Goal: Task Accomplishment & Management: Complete application form

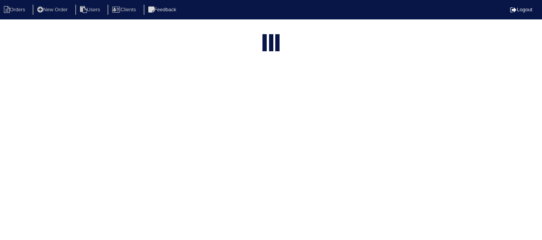
select select "15"
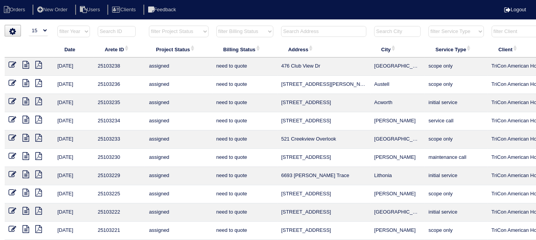
click at [237, 33] on select "filter Billing Status -- Any Billing Status -- need to quote quoted need to inv…" at bounding box center [244, 32] width 57 height 12
click at [216, 26] on select "filter Billing Status -- Any Billing Status -- need to quote quoted need to inv…" at bounding box center [244, 32] width 57 height 12
select select "in quickbooks"
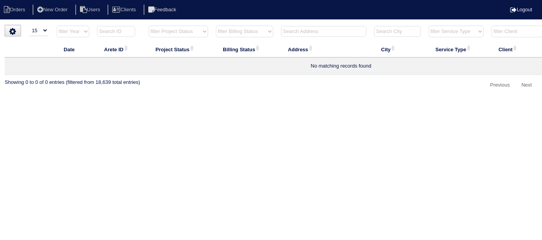
click at [245, 31] on select "filter Billing Status -- Any Billing Status -- need to quote quoted need to inv…" at bounding box center [244, 32] width 57 height 12
select select
click at [216, 26] on select "filter Billing Status -- Any Billing Status -- need to quote quoted need to inv…" at bounding box center [244, 32] width 57 height 12
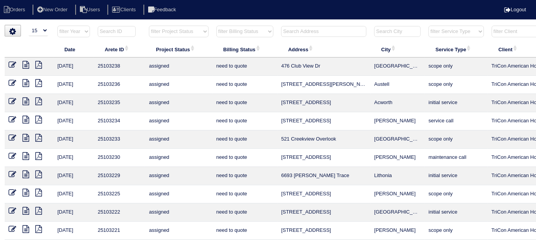
click at [304, 33] on input "text" at bounding box center [323, 31] width 85 height 11
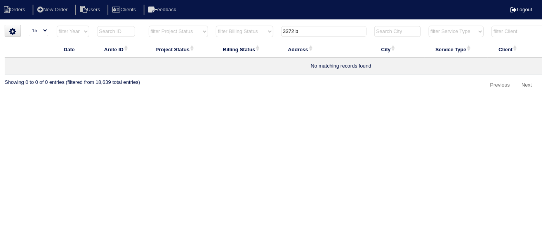
type input "3372 b"
click at [64, 14] on li "New Order" at bounding box center [53, 10] width 41 height 10
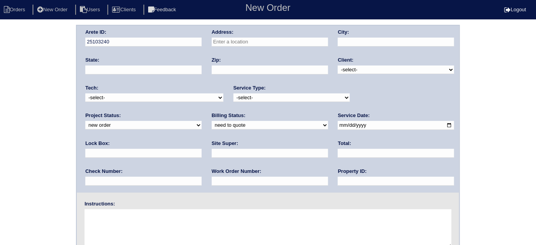
click at [251, 44] on input "text" at bounding box center [270, 42] width 116 height 9
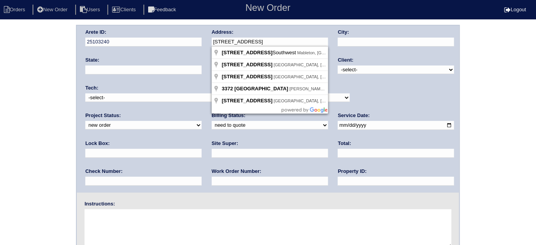
click at [228, 43] on input "3372 beaver drive" at bounding box center [270, 42] width 116 height 9
click at [230, 42] on input "3372 beaver drive" at bounding box center [270, 42] width 116 height 9
type input "3372 Beaver Drive"
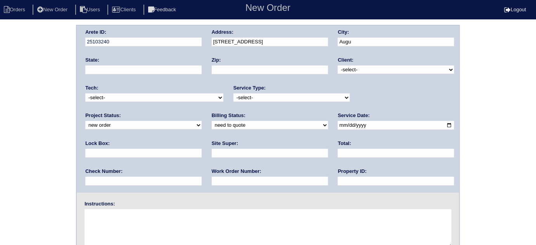
type input "Augusta"
type input "GA"
type input "30909"
click at [373, 74] on div "Client: -select- TriCon American Homes American Homes 4 Rent First Key Homes Zi…" at bounding box center [396, 67] width 116 height 21
click at [367, 72] on select "-select- TriCon American Homes American Homes 4 Rent First Key Homes Zillow The…" at bounding box center [396, 70] width 116 height 9
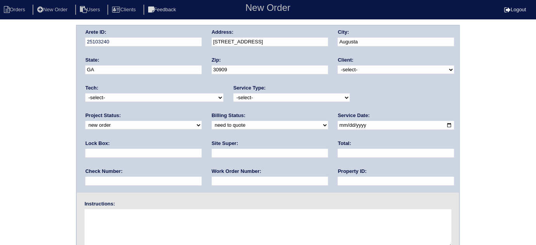
select select "1"
click at [338, 66] on select "-select- TriCon American Homes American Homes 4 Rent First Key Homes Zillow The…" at bounding box center [396, 70] width 116 height 9
click at [256, 97] on select "-select- initial service basic service maintenance call replacement scope servi…" at bounding box center [292, 97] width 116 height 9
select select "initial service"
click at [234, 93] on select "-select- initial service basic service maintenance call replacement scope servi…" at bounding box center [292, 97] width 116 height 9
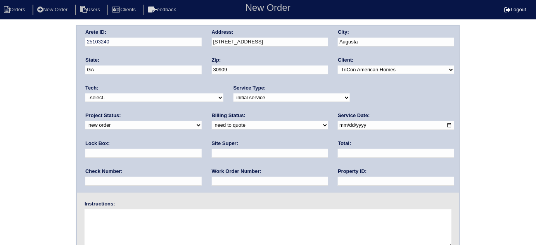
click at [338, 125] on input "date" at bounding box center [396, 125] width 116 height 9
type input "2025-09-04"
drag, startPoint x: 265, startPoint y: 181, endPoint x: 265, endPoint y: 176, distance: 5.0
click at [338, 181] on input "text" at bounding box center [396, 181] width 116 height 9
type input "N/A"
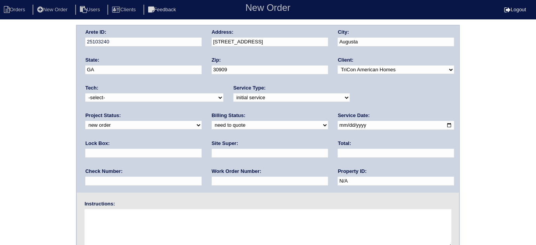
click at [202, 149] on input "text" at bounding box center [143, 153] width 116 height 9
type input "0824"
click at [212, 154] on input "text" at bounding box center [270, 153] width 116 height 9
type input "Troy White"
click at [129, 224] on textarea at bounding box center [268, 228] width 367 height 39
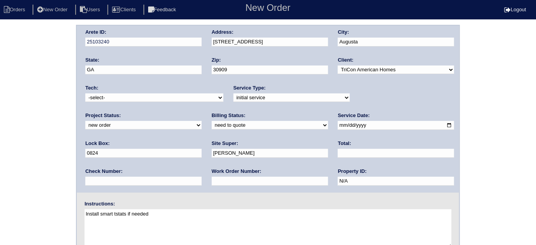
type textarea "Install smart tstats if needed"
click at [14, 40] on div "Arete ID: 25103240 Address: 3372 Beaver Drive City: Augusta State: GA Zip: 3090…" at bounding box center [268, 182] width 536 height 314
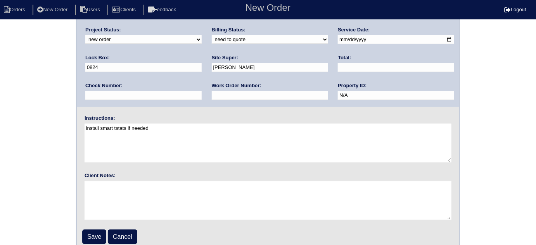
scroll to position [92, 0]
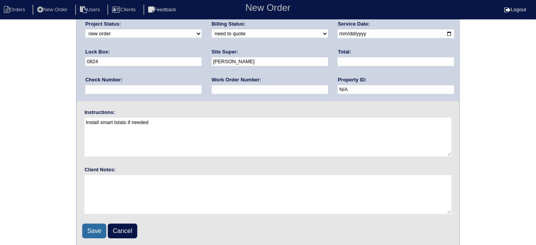
click at [100, 224] on input "Save" at bounding box center [94, 231] width 24 height 15
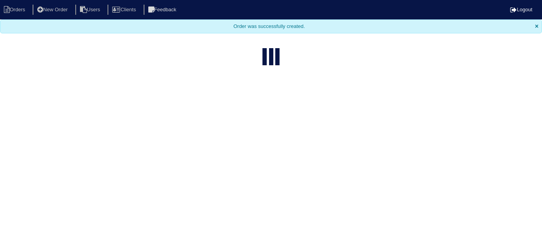
select select "15"
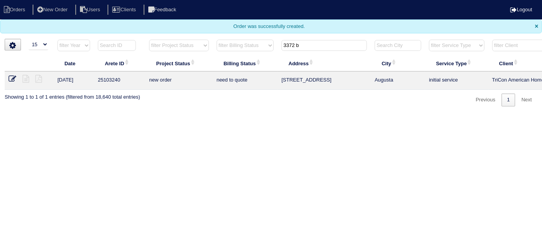
drag, startPoint x: 302, startPoint y: 44, endPoint x: 205, endPoint y: 32, distance: 97.7
click at [212, 32] on body "Orders New Order Users Clients Feedback Logout Orders New Order Users Clients M…" at bounding box center [271, 53] width 542 height 106
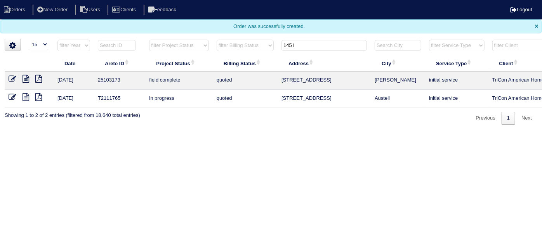
type input "145 l"
click at [9, 77] on icon at bounding box center [13, 79] width 8 height 8
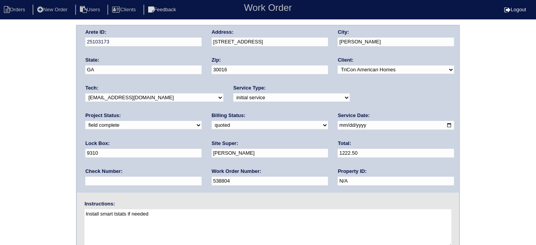
click at [212, 125] on select "need to quote quoted need to invoice invoiced paid warranty purchase order need…" at bounding box center [270, 125] width 116 height 9
select select "need to invoice"
click at [212, 121] on select "need to quote quoted need to invoice invoiced paid warranty purchase order need…" at bounding box center [270, 125] width 116 height 9
click at [202, 121] on select "new order assigned in progress field complete need to schedule admin review arc…" at bounding box center [143, 125] width 116 height 9
select select "need to schedule"
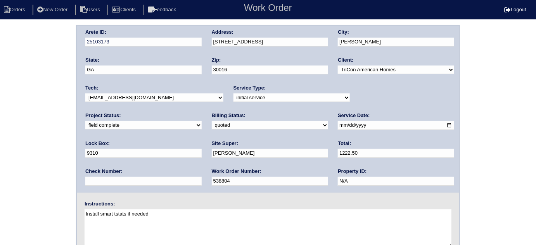
click at [202, 121] on select "new order assigned in progress field complete need to schedule admin review arc…" at bounding box center [143, 125] width 116 height 9
click at [338, 124] on input "2025-09-02" at bounding box center [396, 125] width 116 height 9
type input "2025-09-05"
click at [24, 149] on div "Arete ID: 25103173 Address: 145 Lakeview Trail City: Covington State: GA Zip: 3…" at bounding box center [268, 182] width 536 height 314
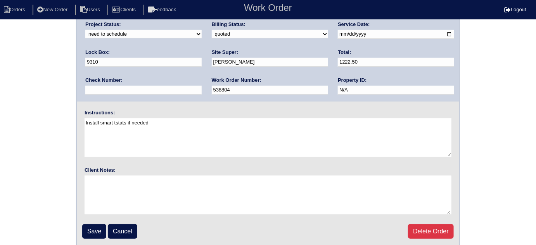
scroll to position [92, 0]
click at [95, 229] on input "Save" at bounding box center [94, 231] width 24 height 15
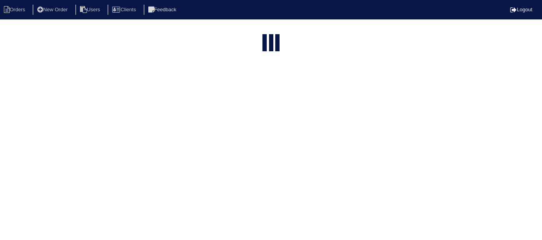
select select "15"
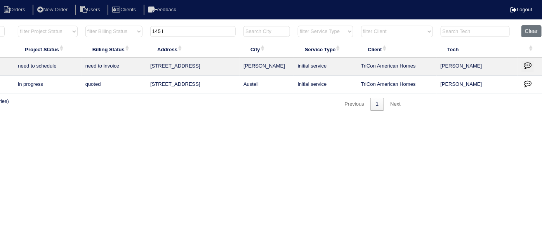
scroll to position [0, 135]
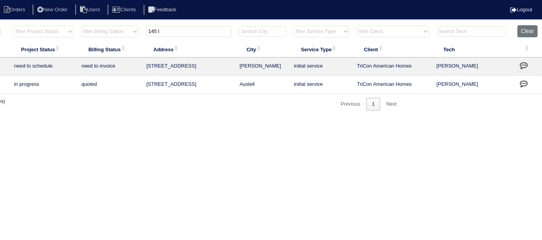
click at [524, 63] on icon "button" at bounding box center [523, 65] width 8 height 8
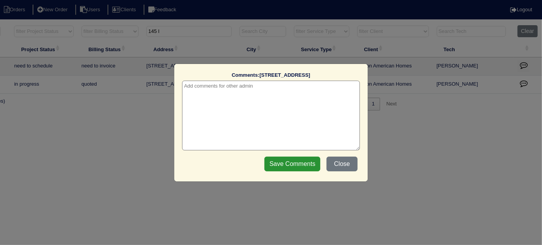
click at [224, 87] on textarea at bounding box center [271, 116] width 178 height 70
paste textarea "Replace plenum/Install supply grille-need ladder"
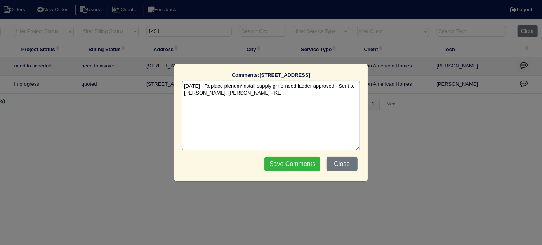
type textarea "9/4/25 - Replace plenum/Install supply grille-need ladder approved - Sent to Da…"
click at [291, 157] on input "Save Comments" at bounding box center [292, 164] width 56 height 15
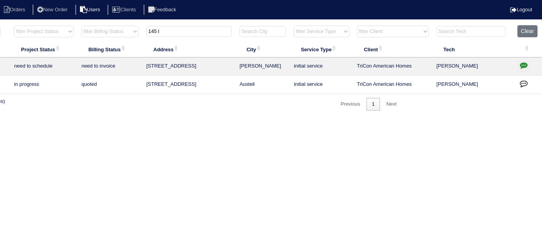
drag, startPoint x: 191, startPoint y: 31, endPoint x: 102, endPoint y: 13, distance: 90.2
click at [115, 25] on body "Orders New Order Users Clients Feedback Logout Orders New Order Users Clients M…" at bounding box center [136, 68] width 542 height 86
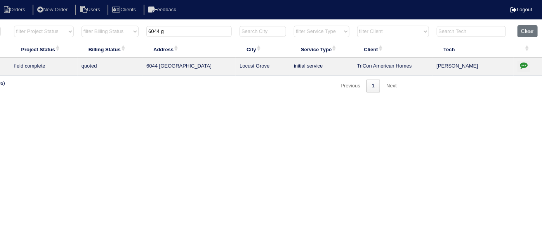
type input "6044 g"
click at [236, 100] on html "Orders New Order Users Clients Feedback Logout Orders New Order Users Clients M…" at bounding box center [136, 50] width 542 height 100
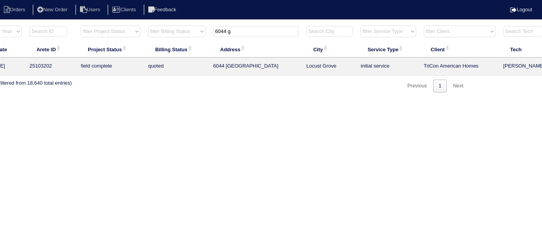
scroll to position [0, 0]
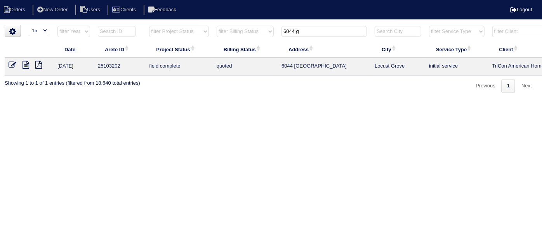
click at [12, 66] on icon at bounding box center [13, 65] width 8 height 8
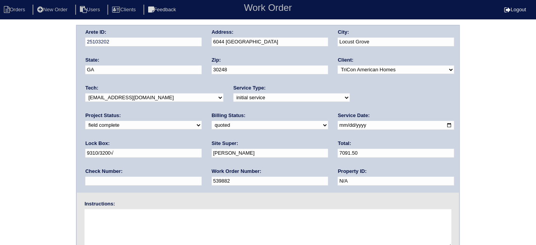
click at [12, 119] on div "Arete ID: 25103202 Address: 6044 Golf View Crossing City: Locust Grove State: G…" at bounding box center [268, 182] width 536 height 314
click at [212, 126] on select "need to quote quoted need to invoice invoiced paid warranty purchase order need…" at bounding box center [270, 125] width 116 height 9
select select "need to invoice"
click at [212, 121] on select "need to quote quoted need to invoice invoiced paid warranty purchase order need…" at bounding box center [270, 125] width 116 height 9
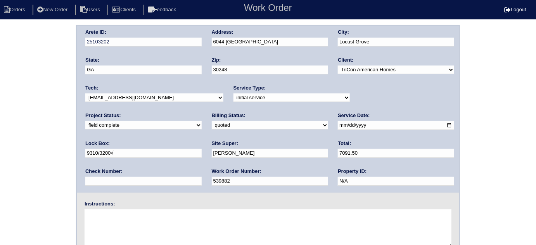
click at [202, 121] on select "new order assigned in progress field complete need to schedule admin review arc…" at bounding box center [143, 125] width 116 height 9
select select "need to schedule"
click at [202, 121] on select "new order assigned in progress field complete need to schedule admin review arc…" at bounding box center [143, 125] width 116 height 9
click at [338, 125] on input "2025-09-02" at bounding box center [396, 125] width 116 height 9
click at [338, 126] on input "2025-09-02" at bounding box center [396, 125] width 116 height 9
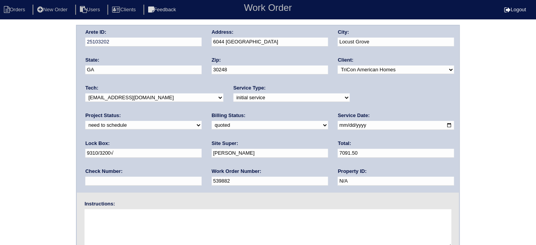
type input "2025-09-05"
drag, startPoint x: 0, startPoint y: 164, endPoint x: 20, endPoint y: 164, distance: 20.2
click at [0, 164] on div "Arete ID: 25103202 Address: 6044 Golf View Crossing City: Locust Grove State: G…" at bounding box center [268, 182] width 536 height 314
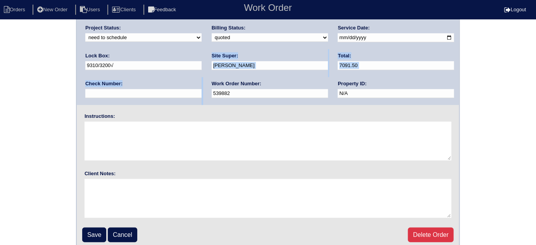
scroll to position [92, 0]
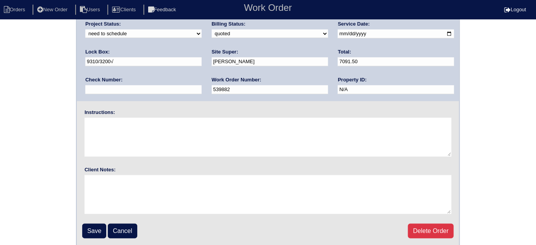
click at [0, 147] on div "Arete ID: 25103202 Address: 6044 Golf View Crossing City: Locust Grove State: G…" at bounding box center [268, 90] width 536 height 314
click at [91, 228] on input "Save" at bounding box center [94, 231] width 24 height 15
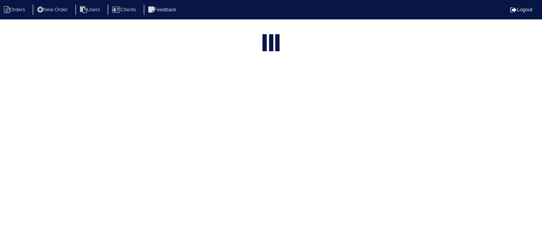
select select "15"
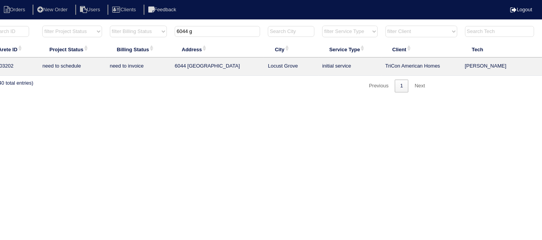
scroll to position [0, 135]
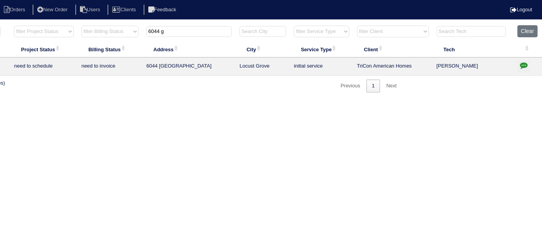
click at [521, 62] on icon "button" at bounding box center [523, 65] width 8 height 8
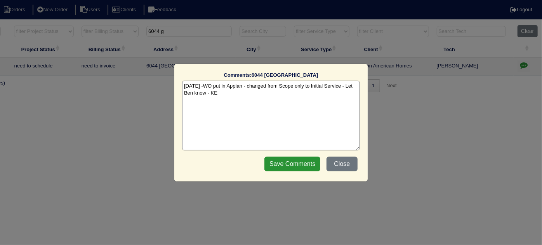
click at [238, 94] on textarea "[DATE] -WO put in Appian - changed from Scope only to Initial Service - Let Ben…" at bounding box center [271, 116] width 178 height 70
paste textarea "Replace Main & add ductwork/Service US"
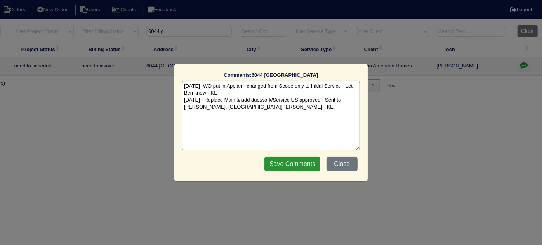
type textarea "[DATE] -WO put in Appian - changed from Scope only to Initial Service - Let Ben…"
click at [292, 154] on div "Save Comments Close" at bounding box center [311, 163] width 98 height 19
click at [292, 162] on input "Save Comments" at bounding box center [292, 164] width 56 height 15
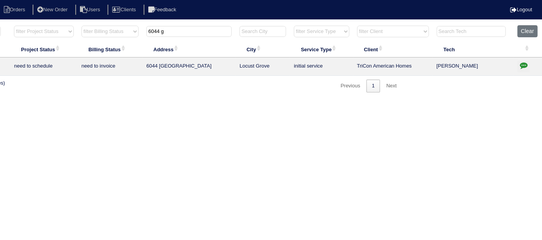
drag, startPoint x: 197, startPoint y: 35, endPoint x: 43, endPoint y: 3, distance: 157.6
click at [99, 25] on body "Orders New Order Users Clients Feedback Logout Orders New Order Users Clients M…" at bounding box center [136, 58] width 542 height 67
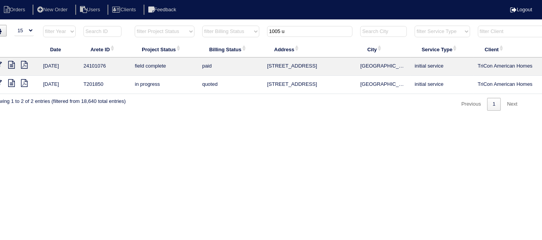
scroll to position [0, 0]
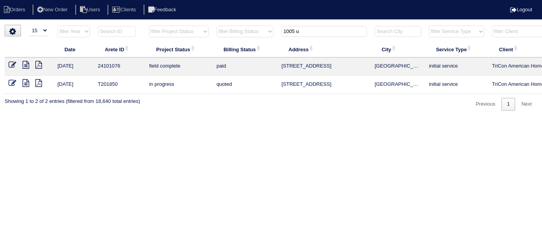
type input "1005 u"
click at [27, 61] on icon at bounding box center [25, 65] width 7 height 8
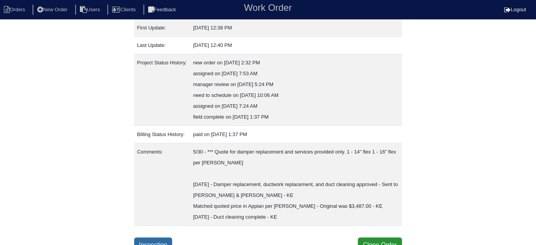
scroll to position [151, 0]
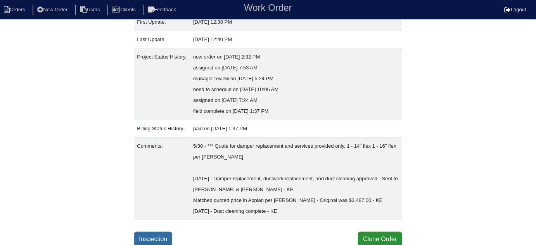
click at [171, 235] on link "Inspection" at bounding box center [153, 239] width 38 height 15
select select "0"
select select "Other"
select select "0"
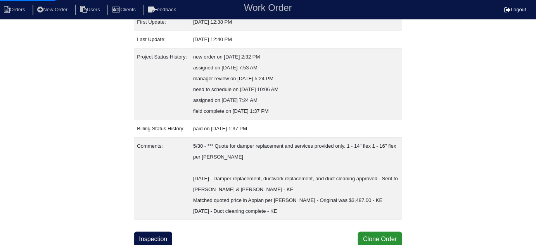
select select "0"
select select "1"
select select "0"
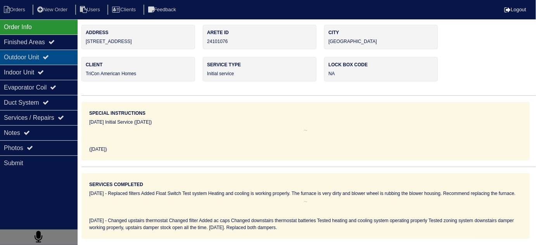
click at [28, 55] on div "Outdoor Unit" at bounding box center [39, 57] width 78 height 15
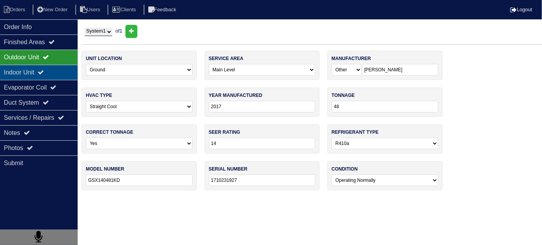
click at [28, 73] on div "Indoor Unit" at bounding box center [39, 72] width 78 height 15
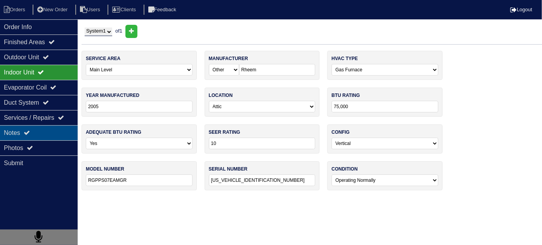
click at [31, 126] on div "Notes" at bounding box center [39, 132] width 78 height 15
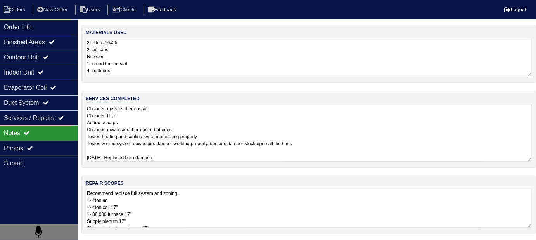
click at [248, 119] on textarea "Changed upstairs thermostat Changed filter Added ac caps Changed downstairs the…" at bounding box center [309, 132] width 446 height 57
click at [245, 202] on textarea "Recommend replace full system and zoning. 1- 4ton ac 1- 4ton coil 17” 1- 88,000…" at bounding box center [309, 208] width 446 height 39
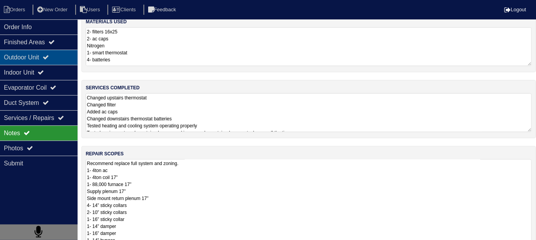
click at [10, 58] on div "Outdoor Unit" at bounding box center [39, 57] width 78 height 15
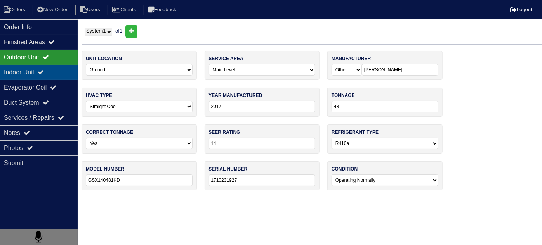
click at [12, 68] on div "Indoor Unit" at bounding box center [39, 72] width 78 height 15
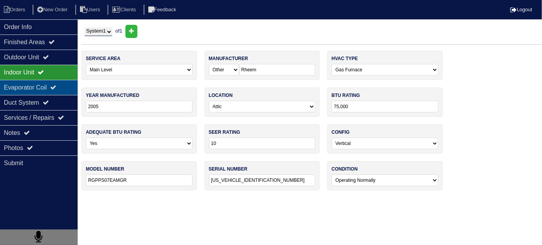
click at [42, 85] on div "Evaporator Coil" at bounding box center [39, 87] width 78 height 15
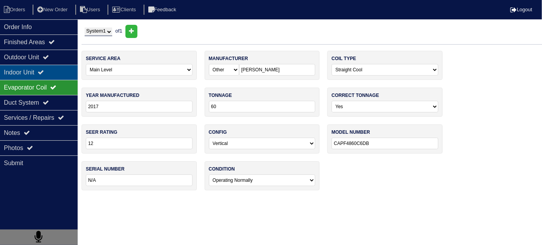
click at [41, 71] on div "Indoor Unit" at bounding box center [39, 72] width 78 height 15
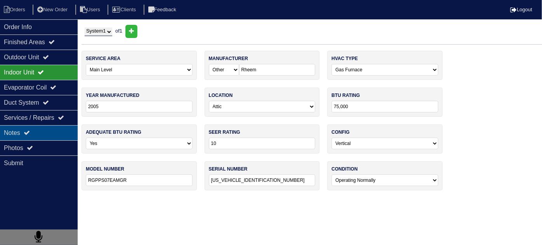
click at [40, 135] on div "Notes" at bounding box center [39, 132] width 78 height 15
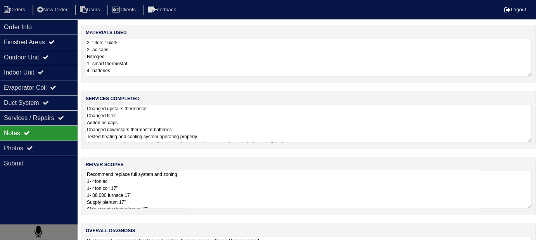
click at [273, 128] on textarea "Changed upstairs thermostat Changed filter Added ac caps Changed downstairs the…" at bounding box center [309, 123] width 446 height 39
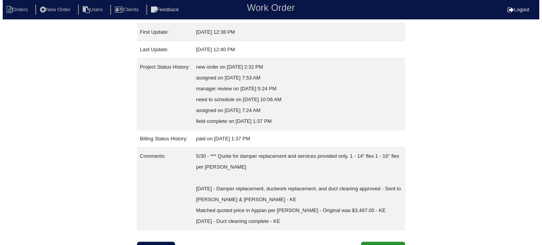
scroll to position [151, 0]
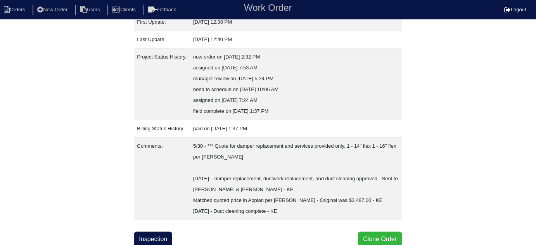
click at [365, 235] on button "Clone Order" at bounding box center [380, 239] width 44 height 15
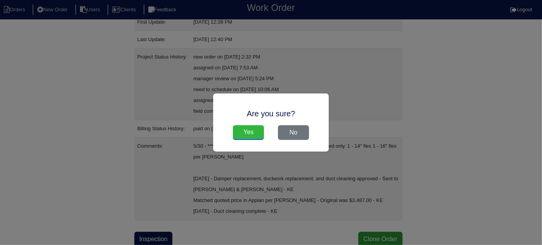
click at [243, 128] on input "Yes" at bounding box center [248, 132] width 31 height 15
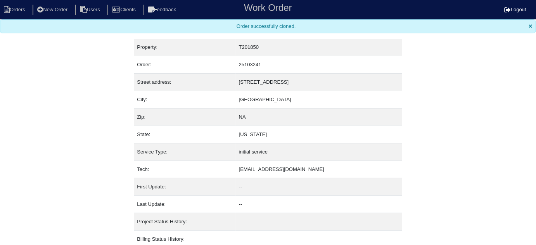
click at [16, 15] on nav "Orders New Order Users Clients Feedback Work Order Logout" at bounding box center [268, 9] width 536 height 19
click at [17, 8] on li "Orders" at bounding box center [15, 10] width 31 height 10
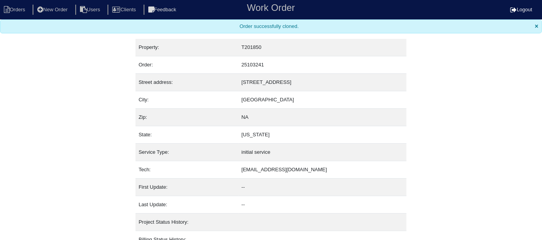
select select "15"
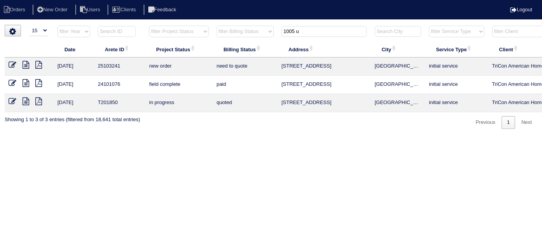
click at [10, 63] on icon at bounding box center [13, 65] width 8 height 8
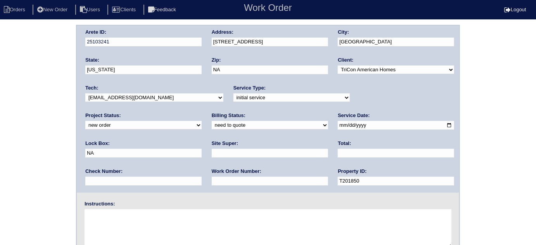
click at [212, 181] on input "text" at bounding box center [270, 181] width 116 height 9
type input "541486"
click at [202, 140] on div "Lock Box: NA" at bounding box center [143, 151] width 116 height 22
drag, startPoint x: 361, startPoint y: 121, endPoint x: 330, endPoint y: 123, distance: 30.8
click at [331, 123] on div "Arete ID: 25103241 Address: [STREET_ADDRESS] City: [GEOGRAPHIC_DATA] State: [US…" at bounding box center [268, 109] width 382 height 167
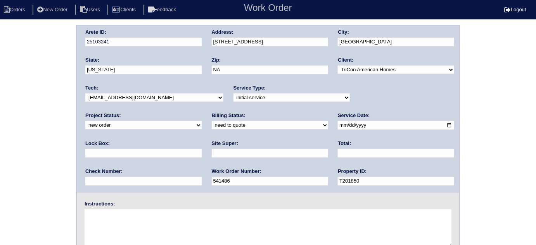
click at [202, 149] on input "text" at bounding box center [143, 153] width 116 height 9
type input "0061"
click at [212, 153] on input "text" at bounding box center [270, 153] width 116 height 9
type input "[PERSON_NAME]"
click at [189, 40] on div "Arete ID: 25103241 Address: [STREET_ADDRESS] City: [GEOGRAPHIC_DATA] State: [US…" at bounding box center [268, 109] width 382 height 167
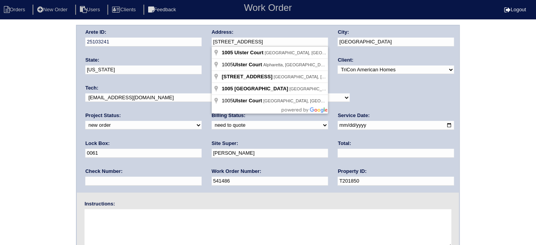
click at [8, 70] on div "Arete ID: 25103241 Address: [STREET_ADDRESS] City: [GEOGRAPHIC_DATA] State: [US…" at bounding box center [268, 182] width 536 height 314
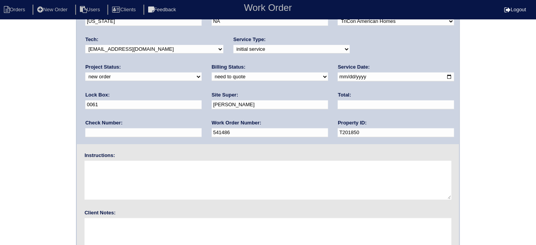
scroll to position [92, 0]
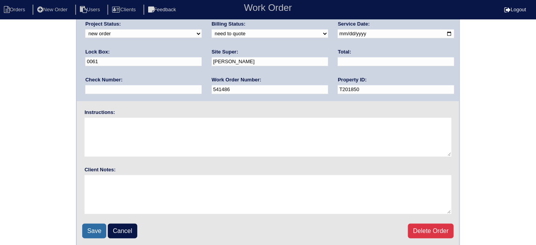
click at [90, 229] on input "Save" at bounding box center [94, 231] width 24 height 15
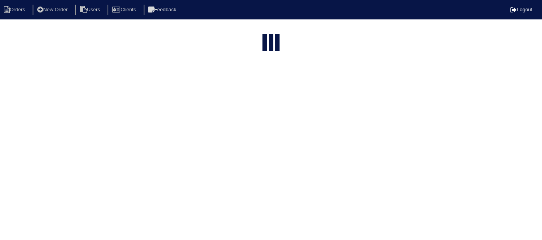
select select "15"
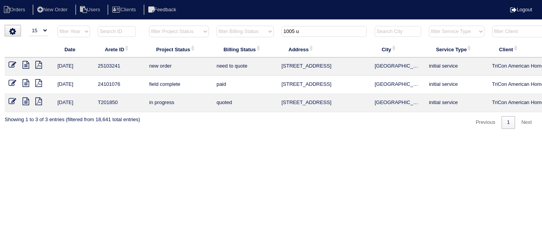
drag, startPoint x: 301, startPoint y: 29, endPoint x: 136, endPoint y: 47, distance: 166.5
click at [151, 47] on table "Date Arete ID Project Status Billing Status Address City Service Type Client Te…" at bounding box center [341, 68] width 672 height 87
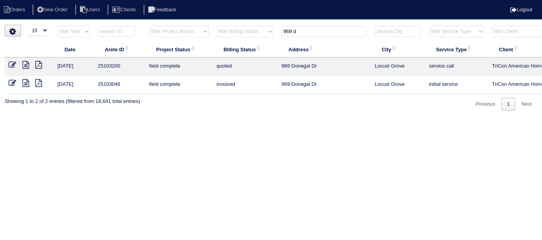
type input "969 d"
click at [12, 62] on icon at bounding box center [13, 65] width 8 height 8
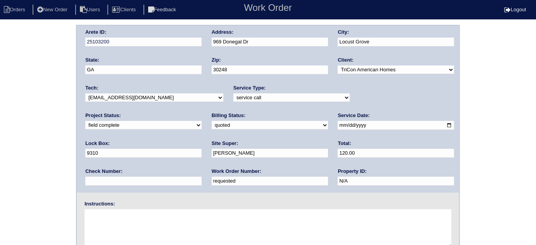
drag, startPoint x: 132, startPoint y: 175, endPoint x: 118, endPoint y: 177, distance: 14.0
click at [212, 177] on div "Work Order Number: requested" at bounding box center [270, 179] width 116 height 22
drag, startPoint x: 119, startPoint y: 182, endPoint x: 0, endPoint y: 163, distance: 120.1
click at [0, 175] on div "Arete ID: 25103200 Address: 969 Donegal Dr City: [GEOGRAPHIC_DATA] State: [GEOG…" at bounding box center [268, 182] width 536 height 314
type input "541432"
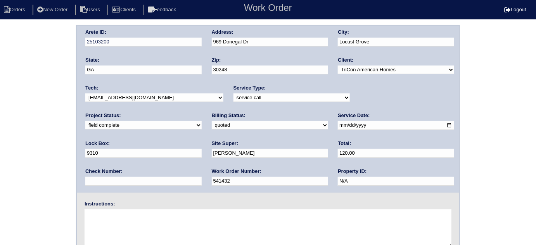
click at [39, 121] on div "Arete ID: 25103200 Address: 969 Donegal Dr City: [GEOGRAPHIC_DATA] State: [GEOG…" at bounding box center [268, 182] width 536 height 314
click at [30, 132] on div "Arete ID: 25103200 Address: 969 Donegal Dr City: [GEOGRAPHIC_DATA] State: [GEOG…" at bounding box center [268, 182] width 536 height 314
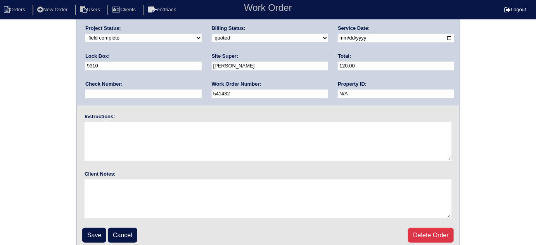
scroll to position [92, 0]
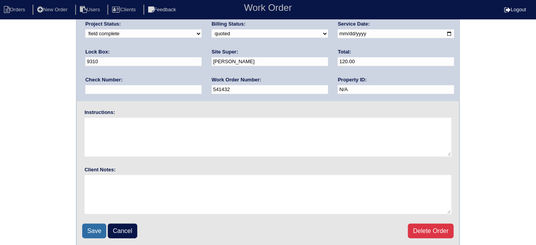
click at [93, 228] on input "Save" at bounding box center [94, 231] width 24 height 15
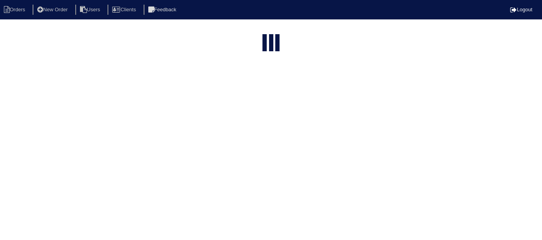
select select "15"
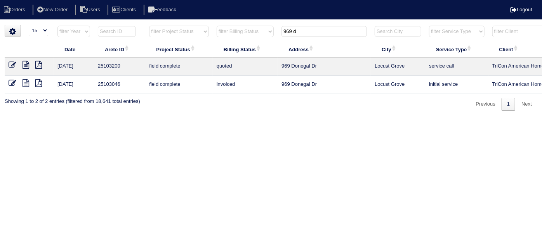
drag, startPoint x: 306, startPoint y: 29, endPoint x: 156, endPoint y: 32, distance: 149.8
click at [187, 31] on tr "filter Year -- Any Year -- 2025 2024 2023 2022 2021 2020 2019 filter Project St…" at bounding box center [341, 33] width 672 height 16
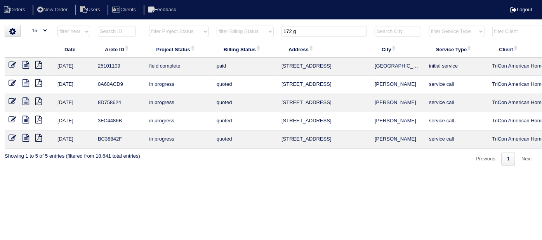
click at [305, 32] on input "172 g" at bounding box center [323, 31] width 85 height 11
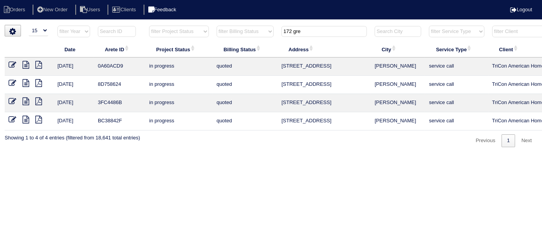
type input "172 gre"
click at [25, 64] on icon at bounding box center [25, 65] width 7 height 8
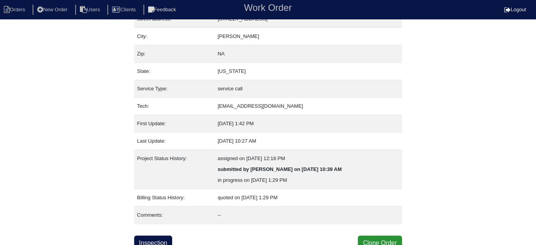
scroll to position [53, 0]
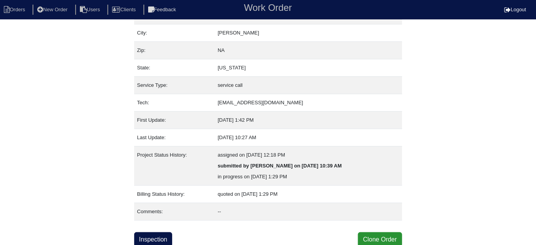
click at [156, 229] on div "Property: NA Order: 0A60ACD9 Street address: 172 Greystone Circle City: Hiram Z…" at bounding box center [268, 109] width 268 height 275
click at [156, 235] on link "Inspection" at bounding box center [153, 239] width 38 height 15
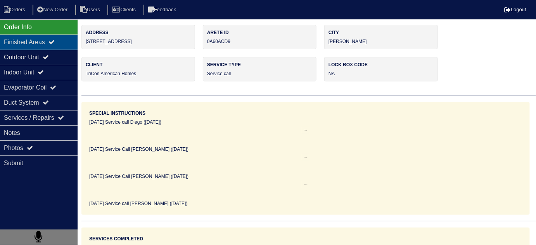
click at [31, 48] on div "Finished Areas" at bounding box center [39, 42] width 78 height 15
type textarea "Zip-Ties 1- Ptrap 1- PVC Tee 1- PVC Cap 2- PVC Couplings"
type textarea "The garage is converted into the bedroom, and isn't staying cool properly due l…"
type textarea "Insulation."
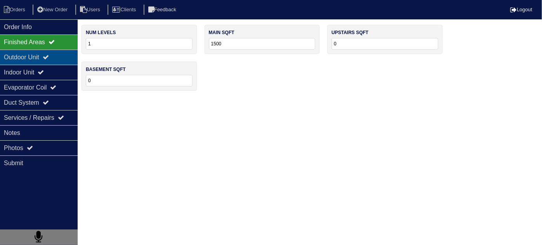
click at [29, 58] on div "Outdoor Unit" at bounding box center [39, 57] width 78 height 15
type textarea "Zip-Ties 1- Ptrap 1- PVC Tee 1- PVC Cap 2- PVC Couplings"
type textarea "The garage is converted into the bedroom, and isn't staying cool properly due l…"
type textarea "Insulation."
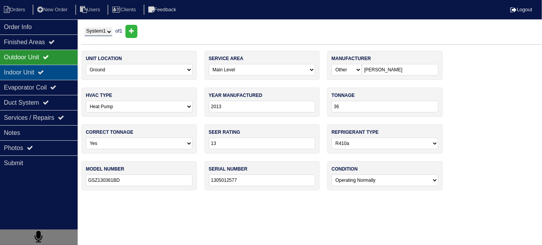
click at [29, 72] on div "Indoor Unit" at bounding box center [39, 72] width 78 height 15
type textarea "Zip-Ties 1- Ptrap 1- PVC Tee 1- PVC Cap 2- PVC Couplings"
type textarea "The garage is converted into the bedroom, and isn't staying cool properly due l…"
type textarea "Insulation."
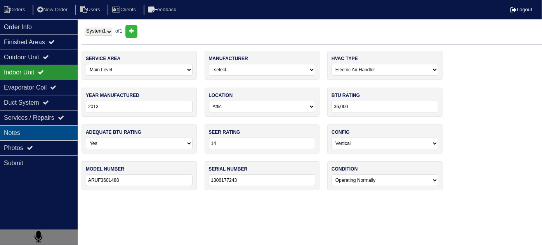
click at [29, 125] on div "Notes" at bounding box center [39, 132] width 78 height 15
type textarea "Zip-Ties 1- Ptrap 1- PVC Tee 1- PVC Cap 2- PVC Couplings"
type textarea "The garage is converted into the bedroom, and isn't staying cool properly due l…"
type textarea "Insulation."
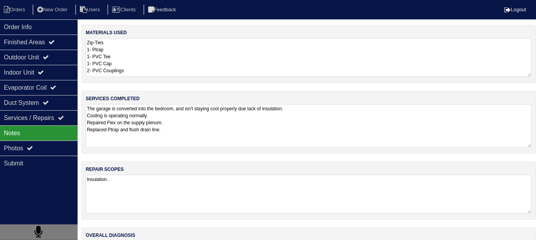
click at [225, 125] on textarea "The garage is converted into the bedroom, and isn't staying cool properly due l…" at bounding box center [309, 125] width 446 height 43
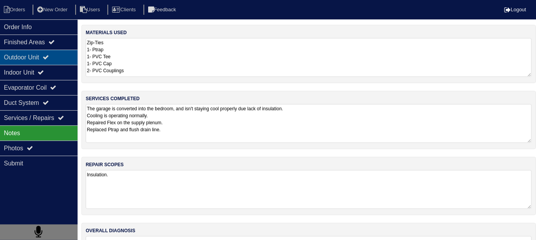
click at [50, 61] on div "Outdoor Unit" at bounding box center [39, 57] width 78 height 15
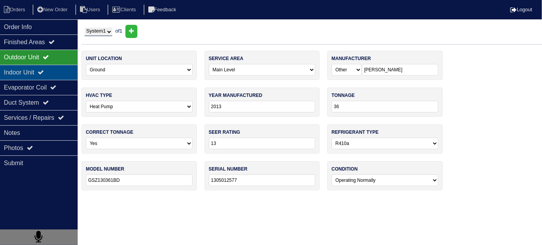
click at [43, 74] on icon at bounding box center [41, 72] width 6 height 6
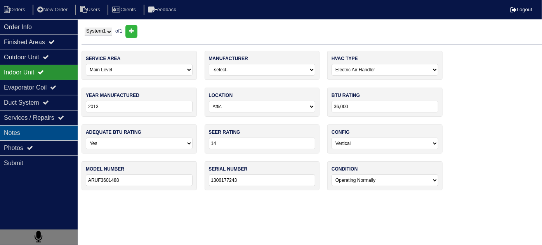
click at [43, 135] on div "Notes" at bounding box center [39, 132] width 78 height 15
type textarea "Zip-Ties 1- Ptrap 1- PVC Tee 1- PVC Cap 2- PVC Couplings"
type textarea "The garage is converted into the bedroom, and isn't staying cool properly due l…"
type textarea "Insulation."
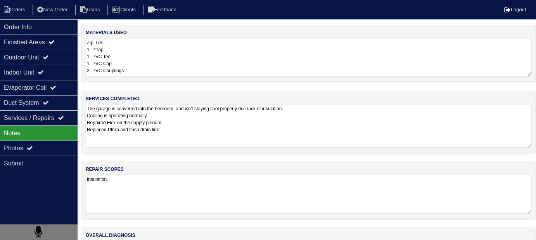
drag, startPoint x: 233, startPoint y: 121, endPoint x: 117, endPoint y: 57, distance: 132.8
click at [233, 121] on textarea "The garage is converted into the bedroom, and isn't staying cool properly due l…" at bounding box center [309, 125] width 446 height 43
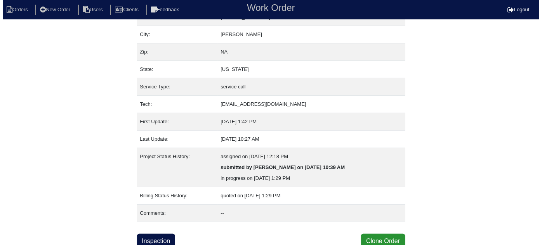
scroll to position [53, 0]
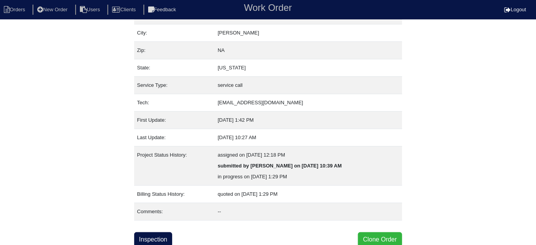
click at [387, 239] on button "Clone Order" at bounding box center [380, 239] width 44 height 15
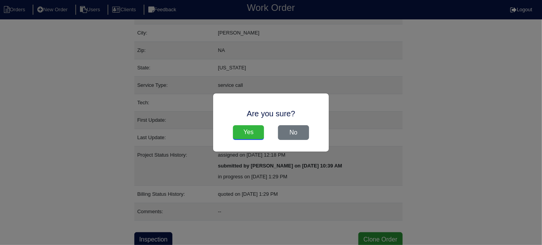
click at [249, 127] on input "Yes" at bounding box center [248, 132] width 31 height 15
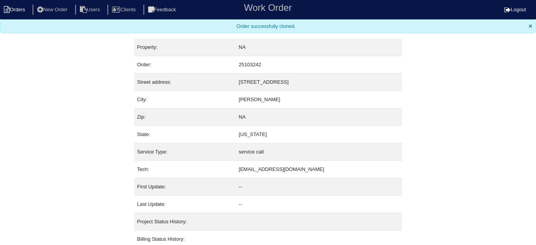
click at [7, 14] on li "Orders" at bounding box center [15, 10] width 31 height 10
select select "15"
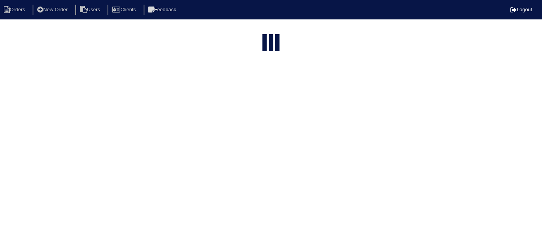
type input "172 gre"
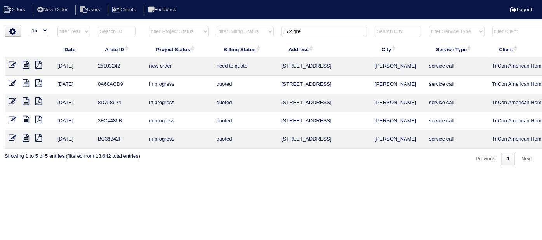
click at [9, 63] on icon at bounding box center [13, 65] width 8 height 8
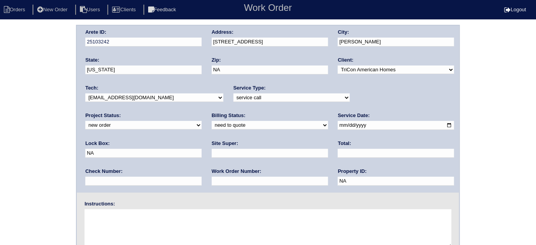
click at [253, 94] on select "-select- initial service basic service maintenance call replacement scope servi…" at bounding box center [292, 97] width 116 height 9
select select "initial service"
click at [234, 93] on select "-select- initial service basic service maintenance call replacement scope servi…" at bounding box center [292, 97] width 116 height 9
click at [212, 183] on input "text" at bounding box center [270, 181] width 116 height 9
type input "541507"
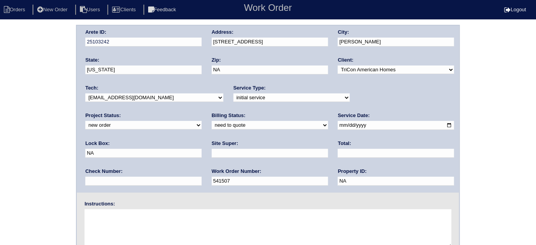
click at [212, 155] on input "text" at bounding box center [270, 153] width 116 height 9
click at [212, 153] on input "text" at bounding box center [270, 153] width 116 height 9
type input "[PERSON_NAME]"
drag, startPoint x: 354, startPoint y: 123, endPoint x: 265, endPoint y: 114, distance: 89.2
click at [265, 114] on div "Arete ID: 25103242 Address: [STREET_ADDRESS] City: [PERSON_NAME] State: [US_STA…" at bounding box center [268, 109] width 382 height 167
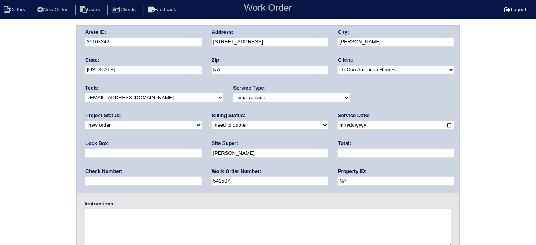
click at [177, 228] on textarea at bounding box center [268, 228] width 367 height 39
type textarea "Install smart tstats if needed"
click at [276, 46] on div "Address: [STREET_ADDRESS]" at bounding box center [270, 40] width 116 height 22
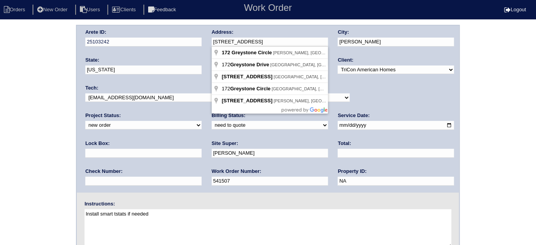
click at [198, 42] on div "Arete ID: 25103242 Address: [STREET_ADDRESS] City: [PERSON_NAME] State: [US_STA…" at bounding box center [268, 109] width 382 height 167
click at [30, 100] on div "Arete ID: 25103242 Address: [STREET_ADDRESS] City: [PERSON_NAME] State: [US_STA…" at bounding box center [268, 182] width 536 height 314
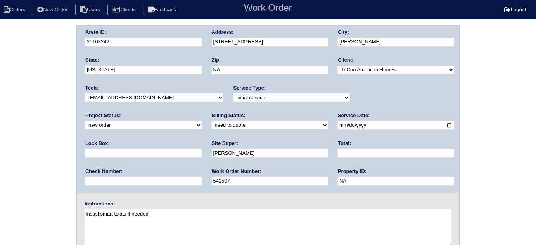
click at [2, 124] on div "Arete ID: 25103242 Address: [STREET_ADDRESS] City: [PERSON_NAME] State: [US_STA…" at bounding box center [268, 182] width 536 height 314
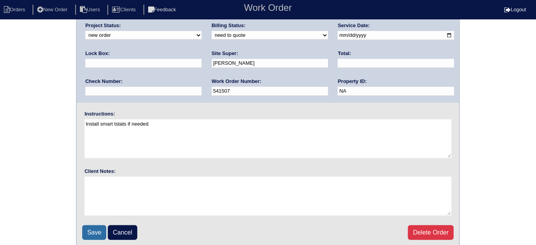
scroll to position [92, 0]
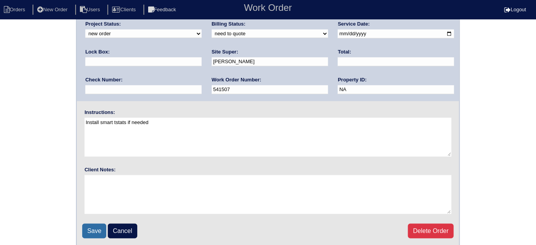
click at [92, 224] on input "Save" at bounding box center [94, 231] width 24 height 15
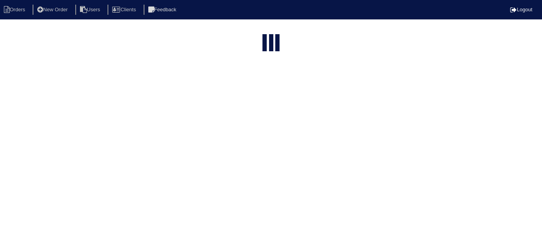
select select "15"
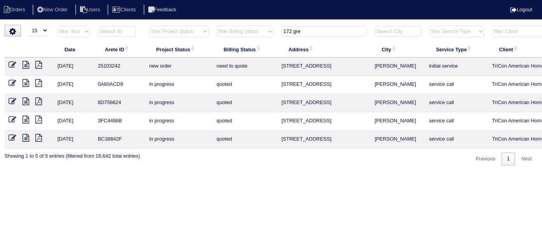
drag, startPoint x: 314, startPoint y: 33, endPoint x: 127, endPoint y: 26, distance: 186.7
click at [134, 26] on tr "filter Year -- Any Year -- 2025 2024 2023 2022 2021 2020 2019 filter Project St…" at bounding box center [341, 33] width 672 height 16
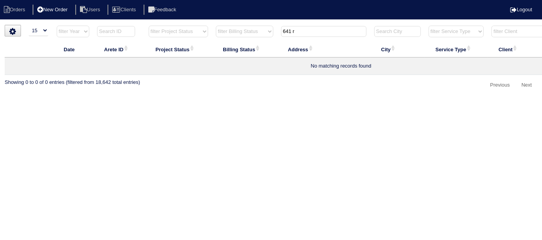
type input "641 r"
click at [64, 11] on li "New Order" at bounding box center [53, 10] width 41 height 10
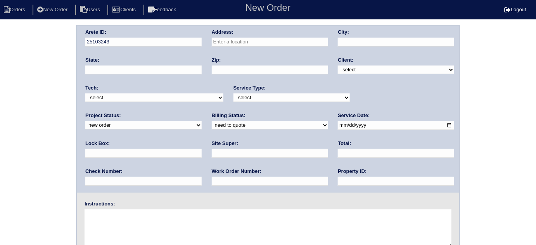
click at [224, 39] on input "text" at bounding box center [270, 42] width 116 height 9
type input "[STREET_ADDRESS]"
type input "Auburn"
type input "GA"
type input "30011"
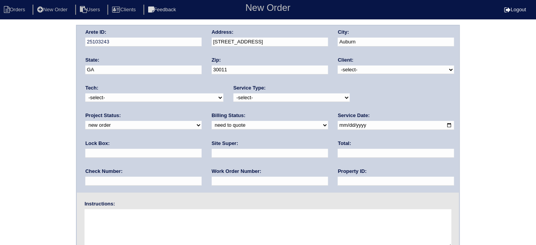
click at [365, 72] on select "-select- TriCon American Homes American Homes 4 Rent First Key Homes Zillow The…" at bounding box center [396, 70] width 116 height 9
select select "1"
click at [338, 66] on select "-select- TriCon American Homes American Homes 4 Rent First Key Homes Zillow The…" at bounding box center [396, 70] width 116 height 9
drag, startPoint x: 276, startPoint y: 95, endPoint x: 270, endPoint y: 99, distance: 7.5
click at [276, 95] on select "-select- initial service basic service maintenance call replacement scope servi…" at bounding box center [292, 97] width 116 height 9
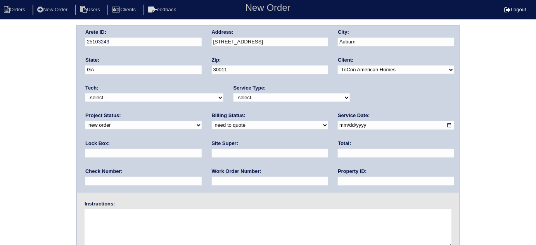
click at [234, 93] on select "-select- initial service basic service maintenance call replacement scope servi…" at bounding box center [292, 97] width 116 height 9
click at [247, 96] on select "-select- initial service basic service maintenance call replacement scope servi…" at bounding box center [292, 97] width 116 height 9
click at [234, 93] on select "-select- initial service basic service maintenance call replacement scope servi…" at bounding box center [292, 97] width 116 height 9
click at [247, 95] on select "-select- initial service basic service maintenance call replacement scope servi…" at bounding box center [292, 97] width 116 height 9
select select "initial service"
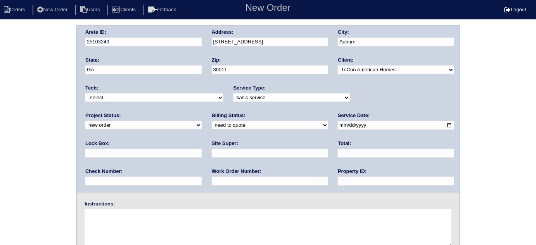
click at [234, 93] on select "-select- initial service basic service maintenance call replacement scope servi…" at bounding box center [292, 97] width 116 height 9
drag, startPoint x: 324, startPoint y: 122, endPoint x: 311, endPoint y: 135, distance: 18.9
click at [338, 122] on input "date" at bounding box center [396, 125] width 116 height 9
type input "[DATE]"
click at [338, 180] on input "text" at bounding box center [396, 181] width 116 height 9
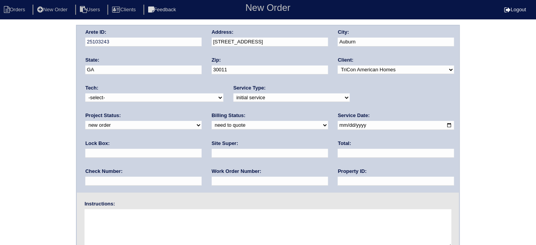
type input "N/A"
click at [212, 182] on input "text" at bounding box center [270, 181] width 116 height 9
type input "541531"
click at [212, 157] on input "text" at bounding box center [270, 153] width 116 height 9
click at [202, 149] on input "text" at bounding box center [143, 153] width 116 height 9
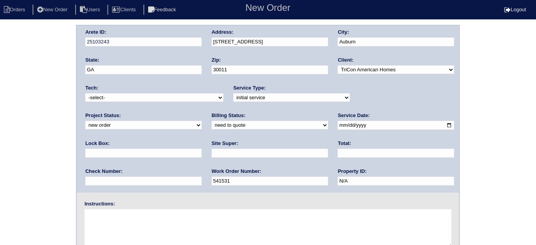
type input "9310"
click at [212, 156] on input "text" at bounding box center [270, 153] width 116 height 9
type input "Craig Womack"
click at [123, 228] on textarea at bounding box center [268, 228] width 367 height 39
click at [116, 222] on textarea at bounding box center [268, 228] width 367 height 39
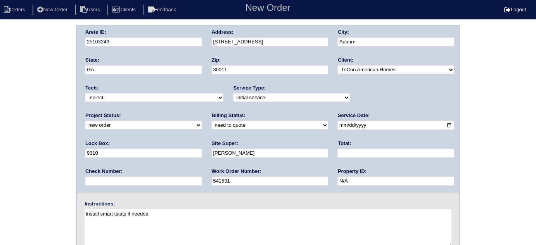
click at [172, 219] on textarea "Install smart tstats if needed" at bounding box center [268, 228] width 367 height 39
click at [215, 220] on textarea "Install smart tstats if needed Possibly new grilles needed in living and sun ro…" at bounding box center [268, 228] width 367 height 39
click at [300, 221] on textarea "Install smart tstats if needed Possibly new grilles needed in living and sun ro…" at bounding box center [268, 228] width 367 height 39
type textarea "Install smart tstats if needed Possibly new grilles needed in living and sun ro…"
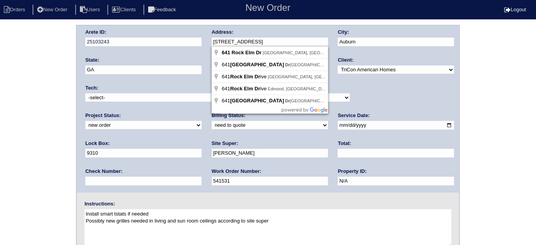
drag, startPoint x: 280, startPoint y: 45, endPoint x: 206, endPoint y: 40, distance: 74.6
click at [206, 40] on div "Arete ID: 25103243 Address: 641 Rock Elm Dr City: Auburn State: GA Zip: 30011 C…" at bounding box center [268, 109] width 382 height 167
click at [1, 93] on div "Arete ID: 25103243 Address: 641 Rock Elm Dr City: Auburn State: GA Zip: 30011 C…" at bounding box center [268, 182] width 536 height 314
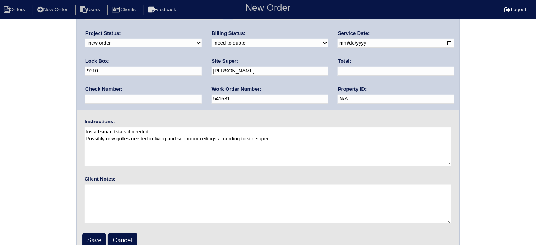
scroll to position [92, 0]
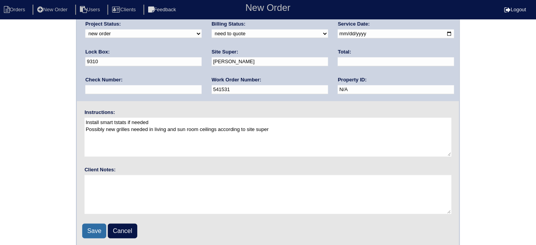
click at [87, 227] on input "Save" at bounding box center [94, 231] width 24 height 15
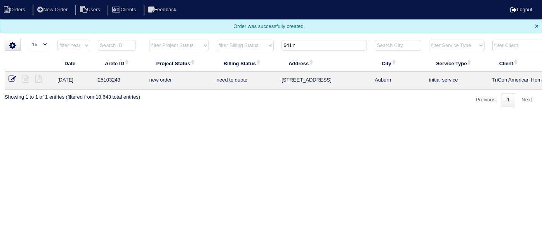
select select "15"
drag, startPoint x: 311, startPoint y: 43, endPoint x: 208, endPoint y: 36, distance: 103.1
click at [209, 36] on body "Orders New Order Users Clients Feedback Logout Orders New Order Users Clients M…" at bounding box center [271, 53] width 542 height 106
type input "4588 s"
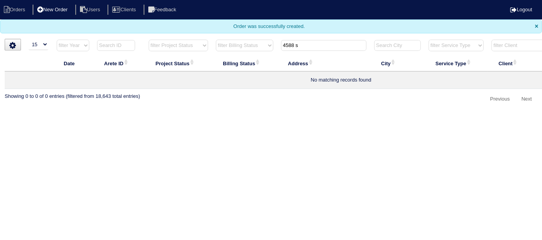
click at [51, 9] on li "New Order" at bounding box center [53, 10] width 41 height 10
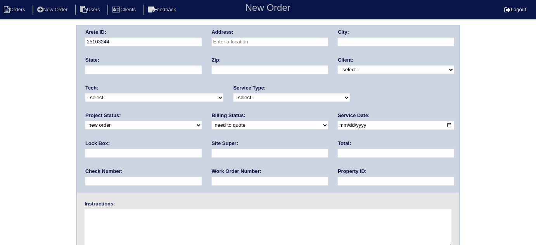
click at [265, 42] on input "text" at bounding box center [270, 42] width 116 height 9
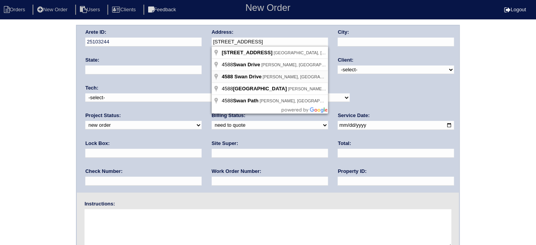
type input "[STREET_ADDRESS]"
type input "[PERSON_NAME]"
type input "GA"
type input "30809"
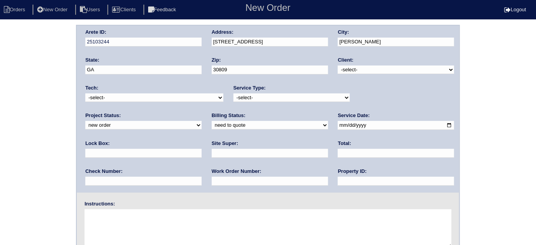
click at [399, 70] on select "-select- TriCon American Homes American Homes 4 Rent First Key Homes Zillow The…" at bounding box center [396, 70] width 116 height 9
select select "1"
click at [338, 66] on select "-select- TriCon American Homes American Homes 4 Rent First Key Homes Zillow The…" at bounding box center [396, 70] width 116 height 9
drag, startPoint x: 258, startPoint y: 95, endPoint x: 256, endPoint y: 101, distance: 5.6
click at [258, 95] on select "-select- initial service basic service maintenance call replacement scope servi…" at bounding box center [292, 97] width 116 height 9
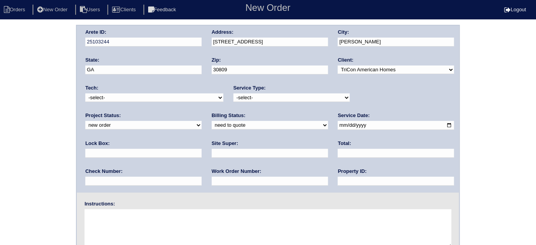
select select "initial service"
click at [234, 93] on select "-select- initial service basic service maintenance call replacement scope servi…" at bounding box center [292, 97] width 116 height 9
click at [336, 124] on div "Arete ID: 25103244 Address: [STREET_ADDRESS] City: [PERSON_NAME] State: [GEOGRA…" at bounding box center [268, 109] width 382 height 167
click at [202, 149] on input "text" at bounding box center [143, 153] width 116 height 9
type input "0824"
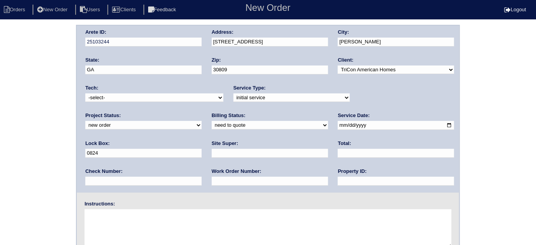
click at [338, 124] on input "date" at bounding box center [396, 125] width 116 height 9
type input "[DATE]"
click at [338, 179] on input "text" at bounding box center [396, 181] width 116 height 9
type input "N/A"
click at [212, 150] on input "text" at bounding box center [270, 153] width 116 height 9
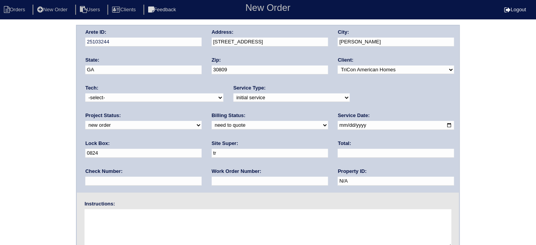
type input "[PERSON_NAME]"
click at [212, 181] on input "text" at bounding box center [270, 181] width 116 height 9
type input "541540"
click at [153, 230] on textarea at bounding box center [268, 228] width 367 height 39
type textarea "Install smart tstats if needed"
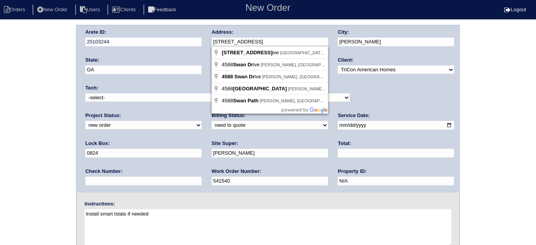
drag, startPoint x: 280, startPoint y: 44, endPoint x: 211, endPoint y: 47, distance: 69.9
click at [211, 47] on div "Arete ID: 25103244 Address: [STREET_ADDRESS] City: [PERSON_NAME] State: [GEOGRA…" at bounding box center [268, 109] width 382 height 167
click at [42, 57] on div "Arete ID: 25103244 Address: [STREET_ADDRESS] City: [PERSON_NAME] State: [GEOGRA…" at bounding box center [268, 182] width 536 height 314
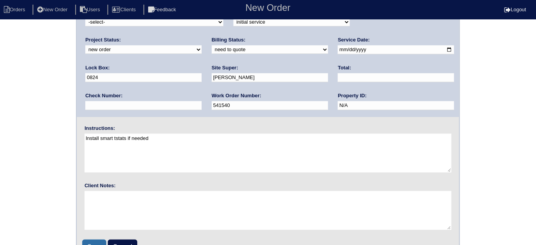
scroll to position [92, 0]
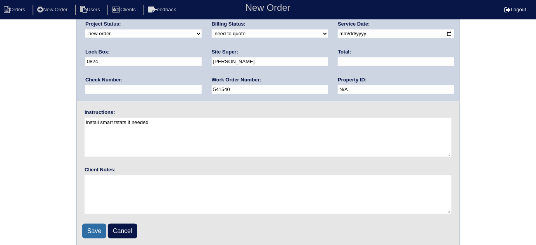
click at [99, 227] on input "Save" at bounding box center [94, 231] width 24 height 15
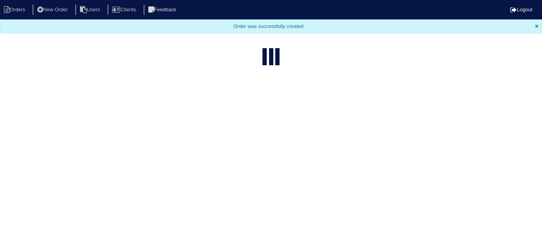
select select "15"
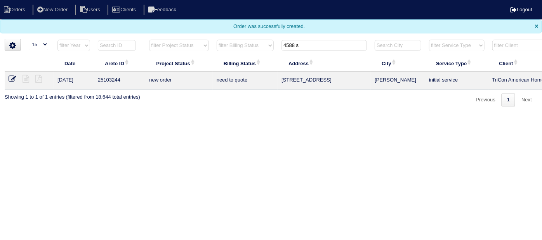
drag, startPoint x: 305, startPoint y: 44, endPoint x: 95, endPoint y: 31, distance: 211.1
click at [134, 39] on tr "filter Year -- Any Year -- 2025 2024 2023 2022 2021 2020 2019 filter Project St…" at bounding box center [341, 47] width 672 height 16
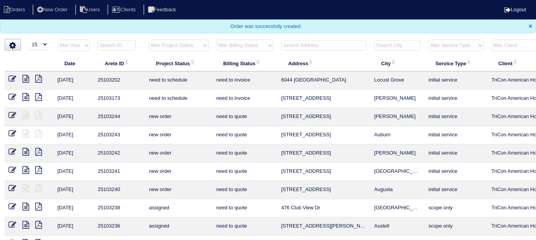
click at [292, 42] on input "text" at bounding box center [323, 45] width 85 height 11
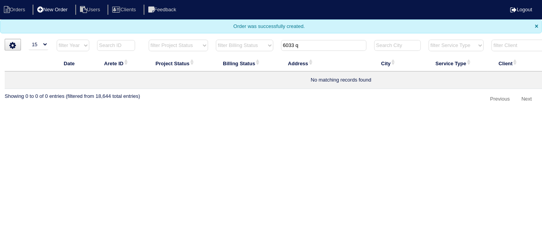
type input "6033 q"
click at [61, 8] on li "New Order" at bounding box center [53, 10] width 41 height 10
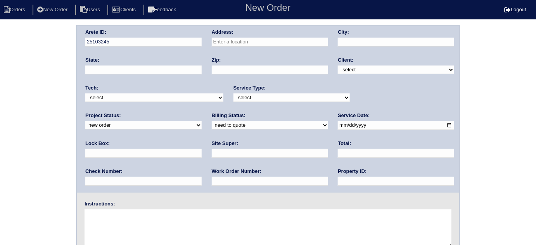
click at [236, 42] on input "text" at bounding box center [270, 42] width 116 height 9
type input "[STREET_ADDRESS]"
type input "Mableton"
type input "GA"
type input "30126"
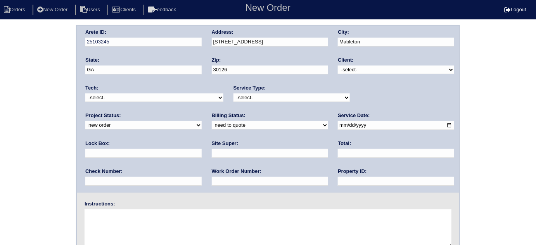
drag, startPoint x: 390, startPoint y: 69, endPoint x: 387, endPoint y: 72, distance: 4.7
click at [390, 69] on select "-select- TriCon American Homes American Homes 4 Rent First Key Homes Zillow The…" at bounding box center [396, 70] width 116 height 9
select select "1"
click at [338, 66] on select "-select- TriCon American Homes American Homes 4 Rent First Key Homes Zillow The…" at bounding box center [396, 70] width 116 height 9
click at [280, 99] on select "-select- initial service basic service maintenance call replacement scope servi…" at bounding box center [292, 97] width 116 height 9
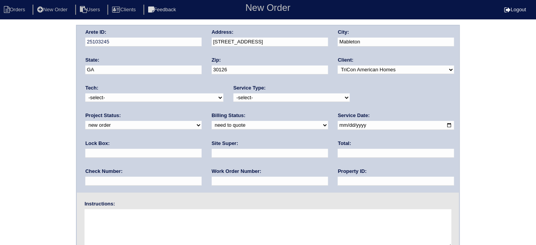
select select "initial service"
click at [234, 93] on select "-select- initial service basic service maintenance call replacement scope servi…" at bounding box center [292, 97] width 116 height 9
click at [212, 180] on input "text" at bounding box center [270, 181] width 116 height 9
type input "541545"
click at [338, 177] on input "text" at bounding box center [396, 181] width 116 height 9
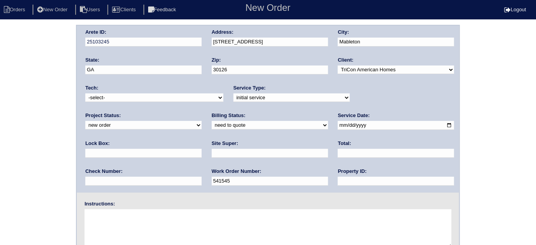
type input "N/A"
click at [338, 126] on input "date" at bounding box center [396, 125] width 116 height 9
type input "2025-09-04"
click at [202, 140] on div "Lock Box:" at bounding box center [143, 151] width 116 height 22
click at [202, 149] on input "text" at bounding box center [143, 153] width 116 height 9
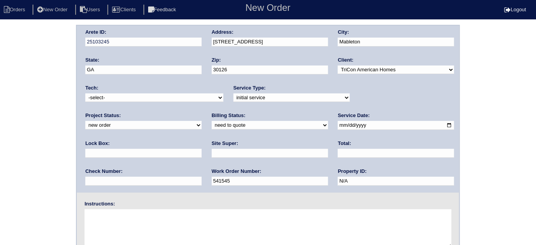
type input "9470"
click at [212, 151] on input "text" at bounding box center [270, 153] width 116 height 9
type input "Darryl Glover"
click at [108, 223] on textarea at bounding box center [268, 228] width 367 height 39
type textarea "Install smart tstats if needed"
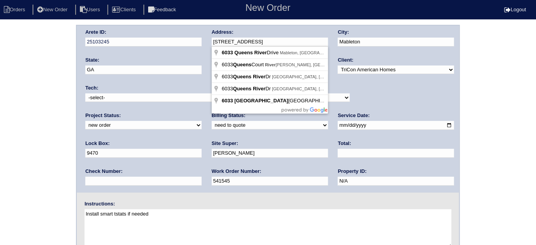
drag, startPoint x: 279, startPoint y: 42, endPoint x: 220, endPoint y: 39, distance: 59.8
click at [220, 39] on input "6033 Queens River Dr" at bounding box center [270, 42] width 116 height 9
click at [218, 38] on input "6033 Queens River Dr" at bounding box center [270, 42] width 116 height 9
click at [187, 38] on div "Arete ID: 25103245 Address: 6033 Queens River Dr City: Mableton State: GA Zip: …" at bounding box center [268, 109] width 382 height 167
click at [44, 61] on div "Arete ID: 25103245 Address: 6033 Queens River Dr City: Mableton State: GA Zip: …" at bounding box center [268, 182] width 536 height 314
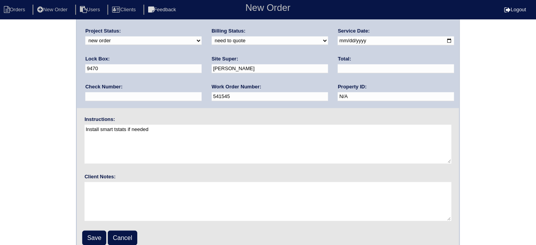
scroll to position [92, 0]
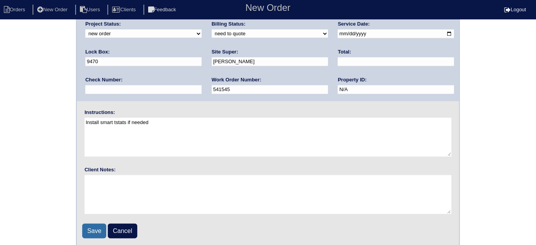
click at [95, 233] on input "Save" at bounding box center [94, 231] width 24 height 15
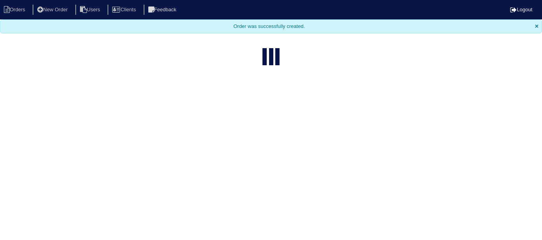
select select "15"
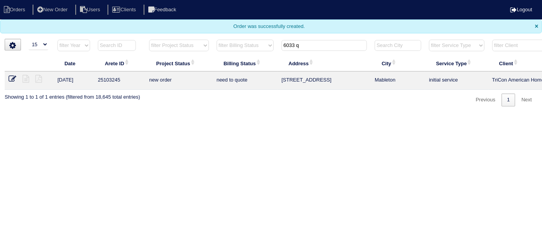
drag, startPoint x: 311, startPoint y: 46, endPoint x: 168, endPoint y: 36, distance: 143.5
click at [190, 40] on tr "filter Year -- Any Year -- 2025 2024 2023 2022 2021 2020 2019 filter Project St…" at bounding box center [341, 47] width 672 height 16
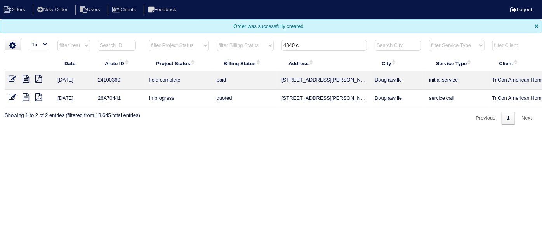
type input "4340 c"
click at [24, 79] on icon at bounding box center [25, 79] width 7 height 8
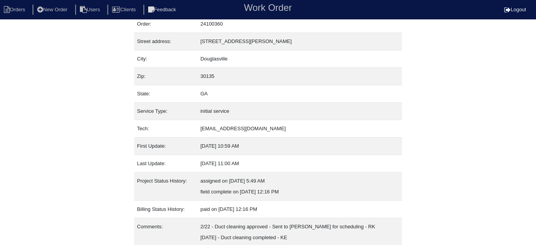
scroll to position [53, 0]
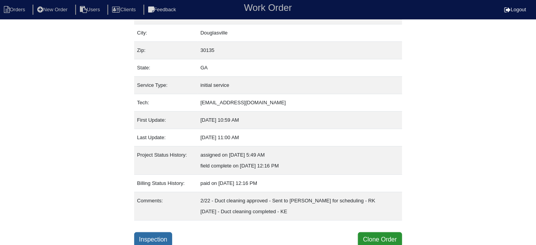
click at [168, 237] on link "Inspection" at bounding box center [153, 239] width 38 height 15
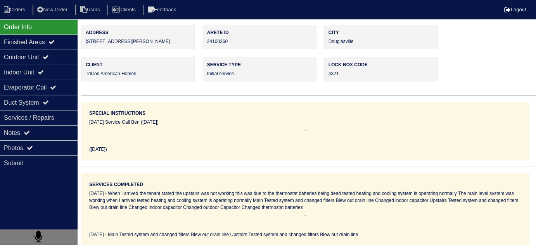
click at [49, 55] on icon at bounding box center [46, 57] width 6 height 6
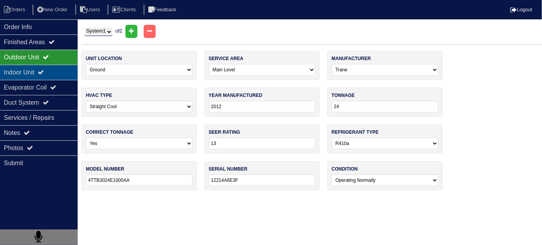
click at [44, 71] on icon at bounding box center [41, 72] width 6 height 6
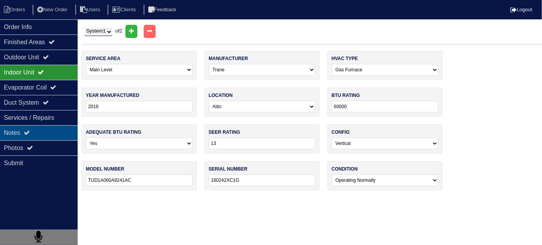
click at [48, 129] on div "Notes" at bounding box center [39, 132] width 78 height 15
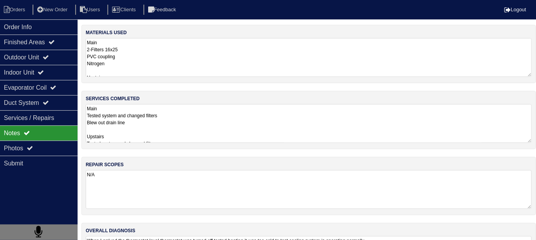
click at [232, 125] on textarea "Main Tested system and changed filters Blew out drain line Upstairs Tested syst…" at bounding box center [309, 123] width 446 height 39
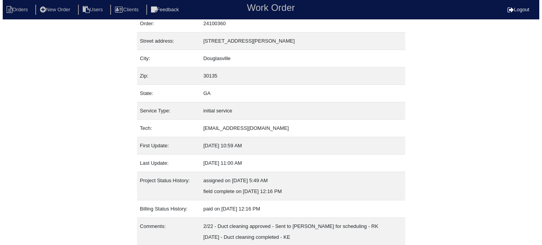
scroll to position [53, 0]
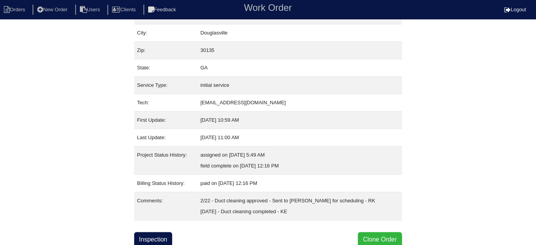
click at [374, 235] on button "Clone Order" at bounding box center [380, 239] width 44 height 15
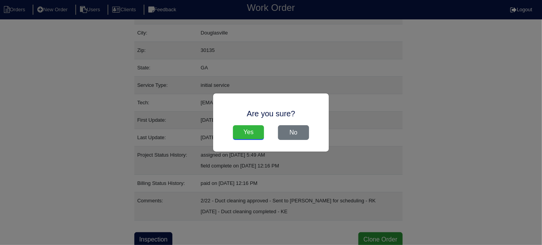
click at [251, 134] on input "Yes" at bounding box center [248, 132] width 31 height 15
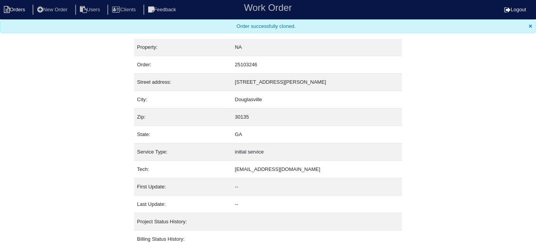
click at [27, 13] on li "Orders" at bounding box center [15, 10] width 31 height 10
select select "15"
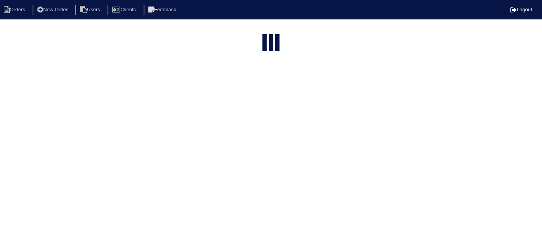
type input "4340 c"
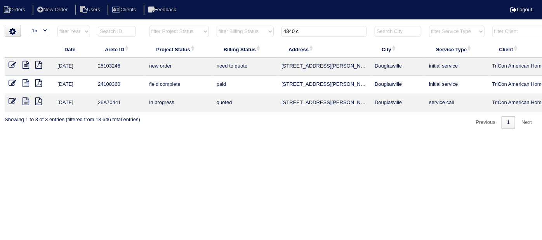
click at [9, 64] on icon at bounding box center [13, 65] width 8 height 8
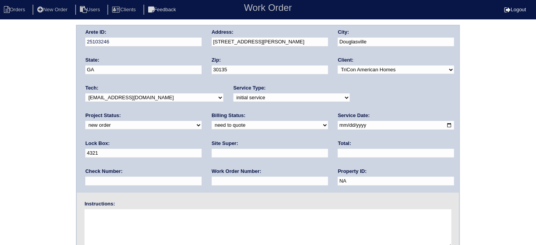
drag, startPoint x: 237, startPoint y: 95, endPoint x: 234, endPoint y: 100, distance: 5.9
click at [237, 95] on select "-select- initial service basic service maintenance call replacement scope servi…" at bounding box center [292, 97] width 116 height 9
select select "replacement scope"
click at [234, 93] on select "-select- initial service basic service maintenance call replacement scope servi…" at bounding box center [292, 97] width 116 height 9
click at [212, 151] on input "text" at bounding box center [270, 153] width 116 height 9
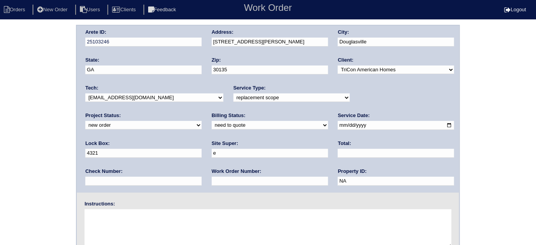
type input "[PERSON_NAME]"
click at [212, 180] on input "text" at bounding box center [270, 181] width 116 height 9
click at [212, 182] on input "text" at bounding box center [270, 181] width 116 height 9
type input "541557"
click at [125, 214] on textarea at bounding box center [268, 228] width 367 height 39
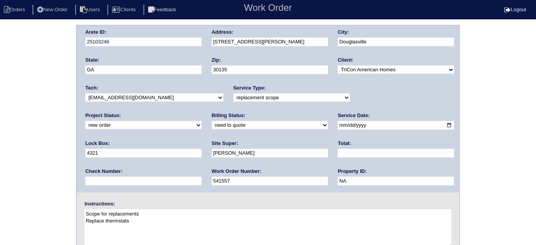
type textarea "Scope for replacements Replace thermstats"
drag, startPoint x: 372, startPoint y: 128, endPoint x: 313, endPoint y: 124, distance: 59.1
click at [313, 124] on div "Arete ID: 25103246 Address: 4340 Caroline Ct City: Douglasville State: GA Zip: …" at bounding box center [268, 109] width 382 height 167
drag, startPoint x: 260, startPoint y: 42, endPoint x: 202, endPoint y: 41, distance: 57.0
click at [202, 41] on div "Arete ID: 25103246 Address: 4340 Caroline Ct City: Douglasville State: GA Zip: …" at bounding box center [268, 109] width 382 height 167
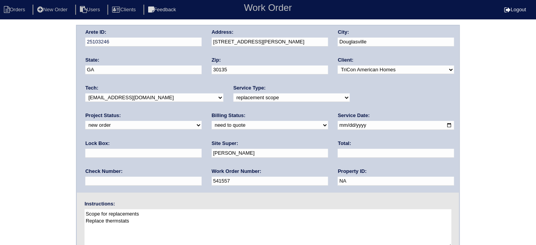
click at [9, 136] on div "Arete ID: 25103246 Address: 4340 Caroline Ct City: Douglasville State: GA Zip: …" at bounding box center [268, 182] width 536 height 314
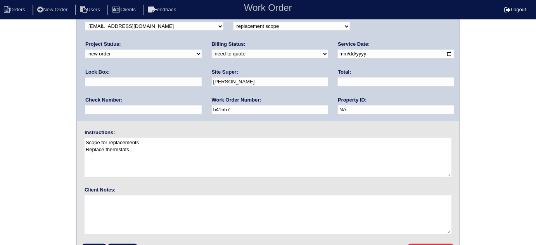
scroll to position [92, 0]
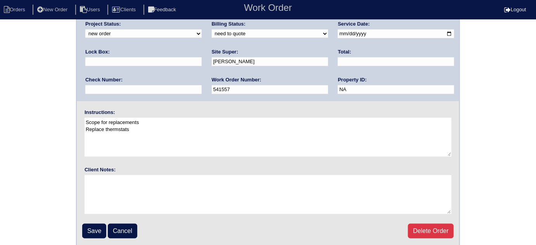
click at [121, 128] on textarea "Scope for replacements Replace thermstats" at bounding box center [268, 137] width 367 height 39
drag, startPoint x: 140, startPoint y: 128, endPoint x: 108, endPoint y: 130, distance: 32.6
click at [108, 130] on textarea "Scope for replacements Replace thermstats" at bounding box center [268, 137] width 367 height 39
type textarea "Scope for replacements Replace tstats to new model"
click at [0, 155] on div "Arete ID: 25103246 Address: 4340 Caroline Ct City: Douglasville State: GA Zip: …" at bounding box center [268, 90] width 536 height 314
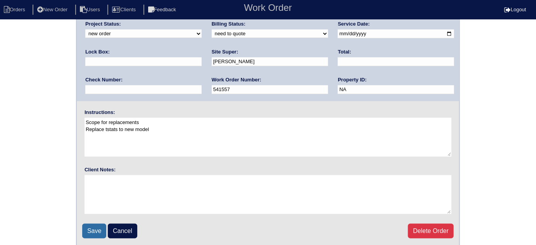
click at [92, 224] on input "Save" at bounding box center [94, 231] width 24 height 15
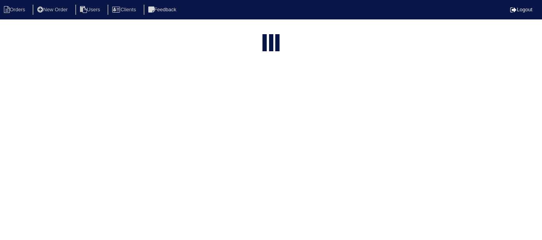
select select "15"
type input "4340 c"
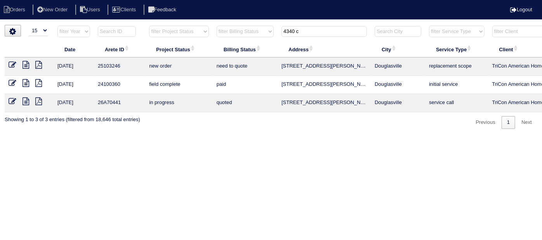
click at [28, 82] on icon at bounding box center [25, 83] width 7 height 8
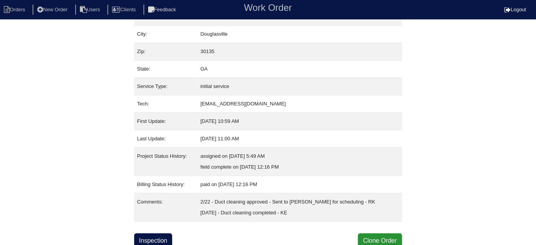
scroll to position [53, 0]
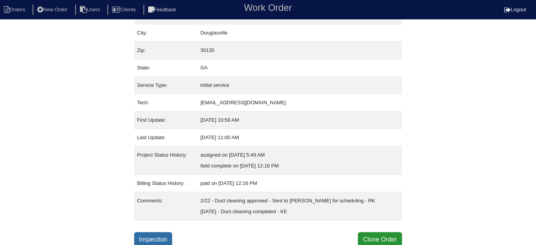
click at [170, 237] on link "Inspection" at bounding box center [153, 239] width 38 height 15
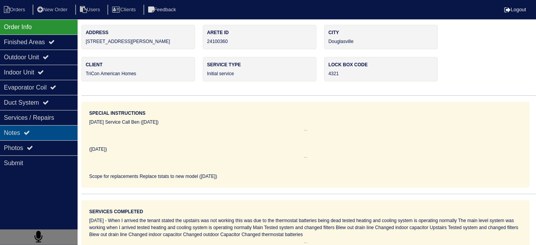
click at [43, 137] on div "Notes" at bounding box center [39, 132] width 78 height 15
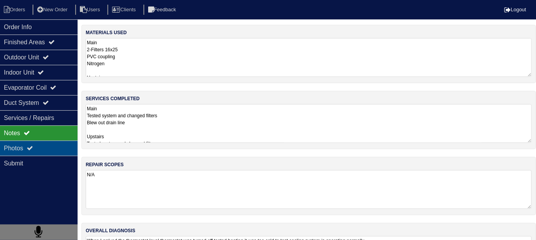
click at [41, 140] on div "Photos" at bounding box center [39, 147] width 78 height 15
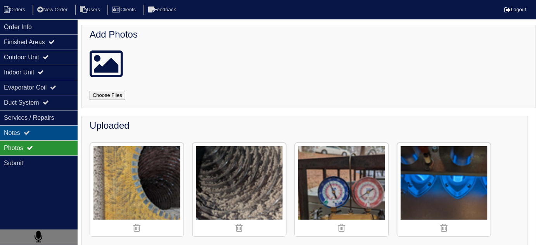
click at [44, 138] on div "Notes" at bounding box center [39, 132] width 78 height 15
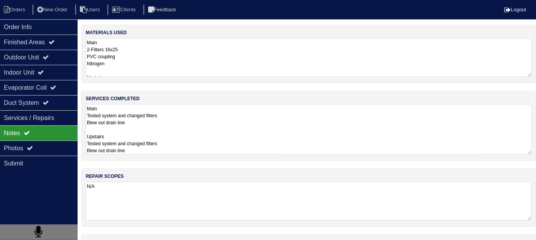
click at [242, 122] on textarea "Main Tested system and changed filters Blew out drain line Upstairs Tested syst…" at bounding box center [309, 129] width 446 height 50
click at [147, 54] on textarea "Main 2-Filters 16x25 PVC coupling Nitrogen Upstairs 2-Filters 16x25 PVC couplin…" at bounding box center [309, 57] width 446 height 39
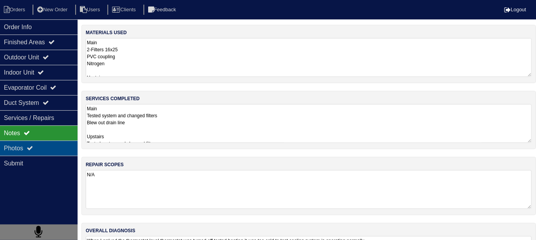
click at [50, 143] on div "Photos" at bounding box center [39, 147] width 78 height 15
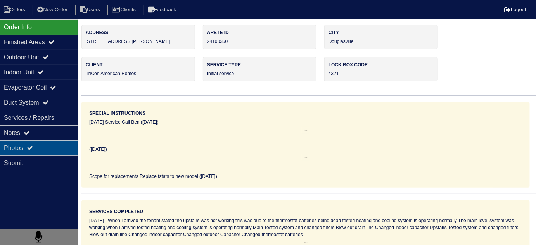
drag, startPoint x: 31, startPoint y: 151, endPoint x: 34, endPoint y: 144, distance: 8.2
click at [31, 151] on div "Photos" at bounding box center [39, 147] width 78 height 15
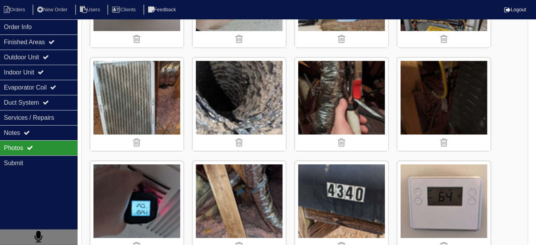
scroll to position [811, 0]
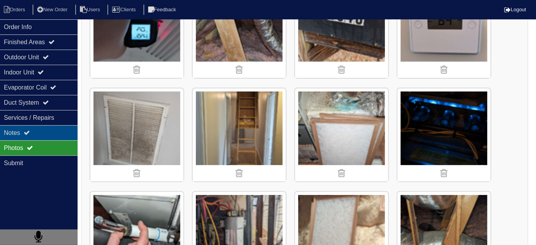
click at [40, 137] on div "Notes" at bounding box center [39, 132] width 78 height 15
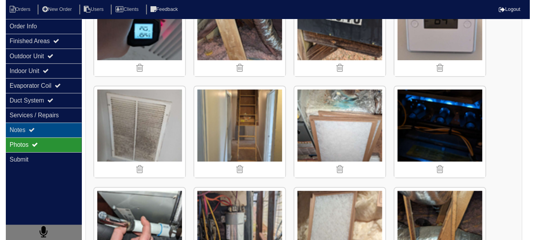
scroll to position [47, 0]
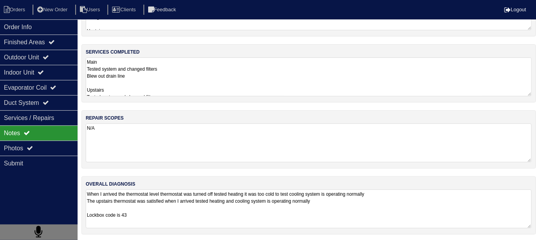
click at [163, 78] on textarea "Main Tested system and changed filters Blew out drain line Upstairs Tested syst…" at bounding box center [309, 76] width 446 height 39
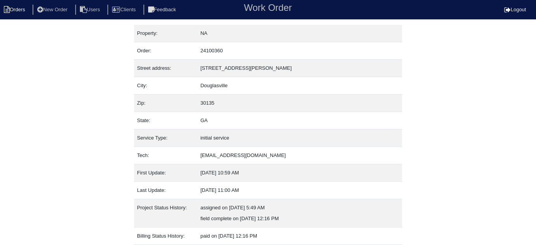
click at [8, 8] on icon at bounding box center [7, 9] width 6 height 7
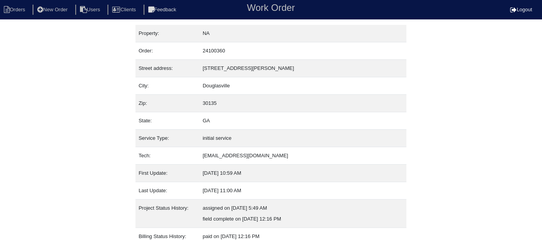
select select "15"
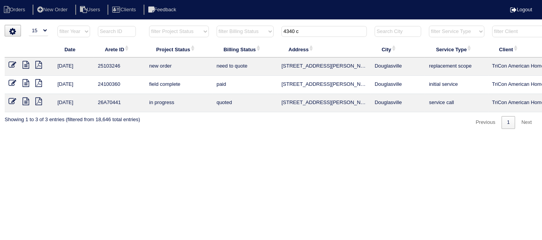
click at [9, 63] on icon at bounding box center [13, 65] width 8 height 8
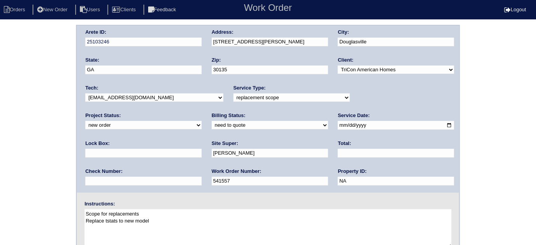
click at [0, 136] on div "Arete ID: 25103246 Address: [STREET_ADDRESS][PERSON_NAME] City: [GEOGRAPHIC_DAT…" at bounding box center [268, 182] width 536 height 314
click at [140, 219] on textarea "Scope for replacements Replace tstats to new model" at bounding box center [268, 228] width 367 height 39
type textarea "Scope for replacements Replace tstats to newer model"
click at [5, 191] on div "Arete ID: 25103246 Address: [STREET_ADDRESS][PERSON_NAME] City: [GEOGRAPHIC_DAT…" at bounding box center [268, 182] width 536 height 314
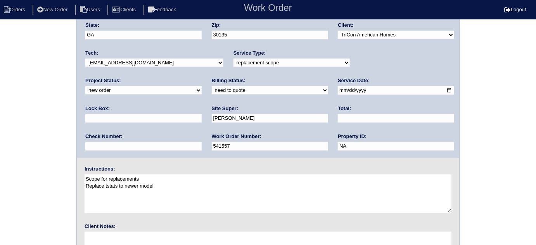
scroll to position [92, 0]
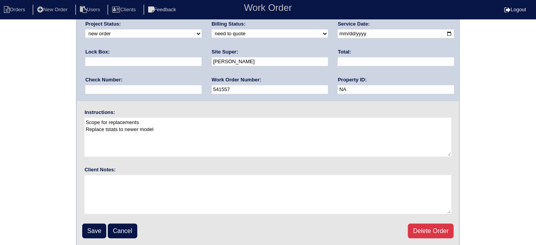
click at [89, 221] on fieldset "Arete ID: 25103246 Address: [STREET_ADDRESS][PERSON_NAME] City: [GEOGRAPHIC_DAT…" at bounding box center [268, 90] width 382 height 312
click at [91, 224] on input "Save" at bounding box center [94, 231] width 24 height 15
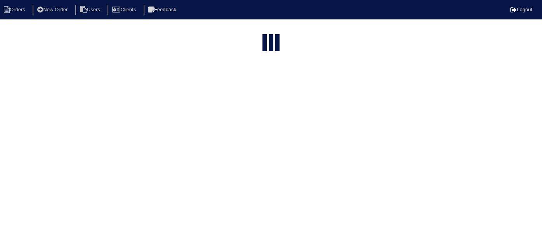
select select "15"
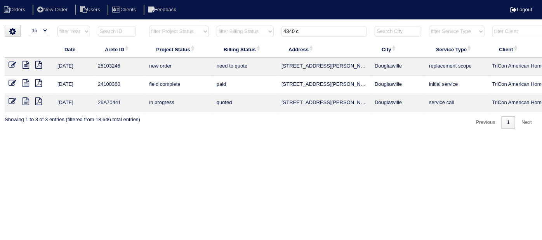
drag, startPoint x: 300, startPoint y: 28, endPoint x: 178, endPoint y: 2, distance: 124.9
click at [210, 25] on body "Orders New Order Users Clients Feedback Logout Orders New Order Users Clients M…" at bounding box center [271, 77] width 542 height 104
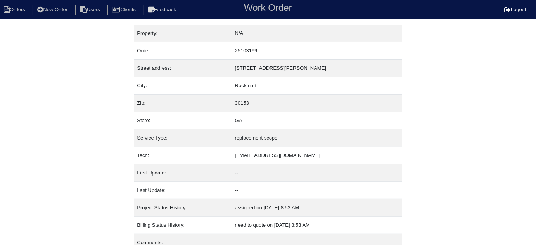
scroll to position [31, 0]
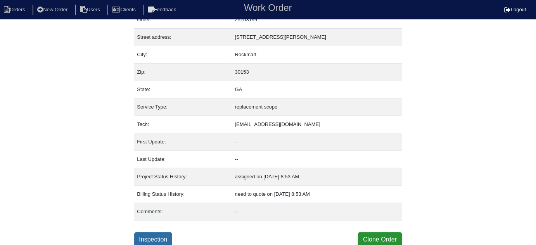
click at [153, 237] on link "Inspection" at bounding box center [153, 239] width 38 height 15
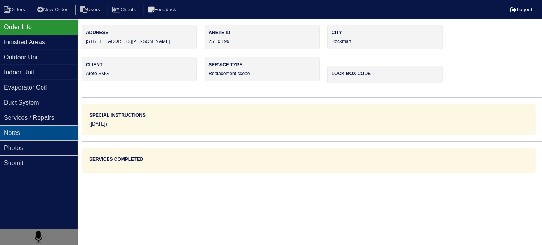
click at [55, 132] on div "Notes" at bounding box center [39, 132] width 78 height 15
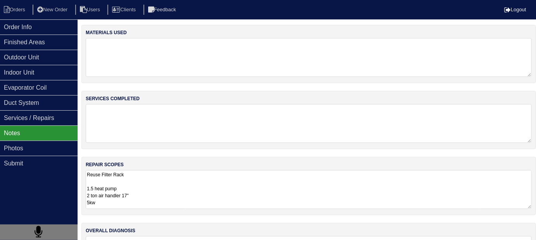
click at [207, 189] on textarea "Reuse Filter Rack 1.5 heat pump 2 ton air handler 17" 5kw Horizontal Pan 36x36 …" at bounding box center [309, 189] width 446 height 39
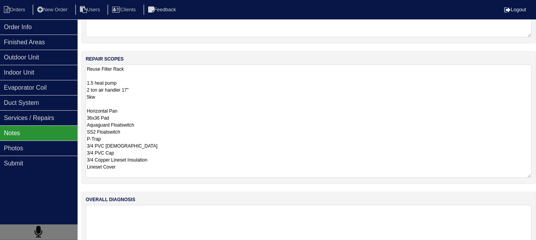
scroll to position [121, 0]
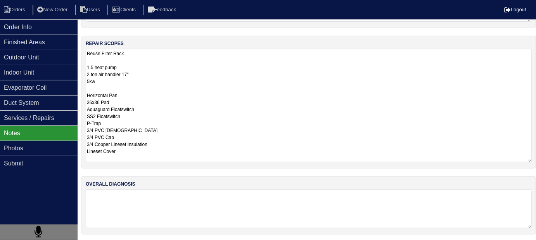
click at [39, 138] on div "Notes" at bounding box center [39, 132] width 78 height 15
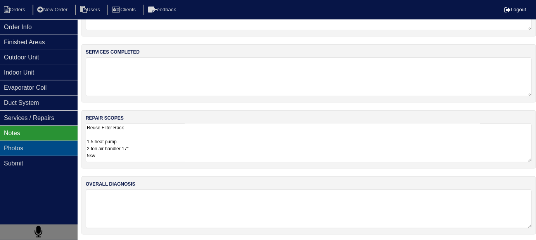
click at [39, 142] on div "Photos" at bounding box center [39, 147] width 78 height 15
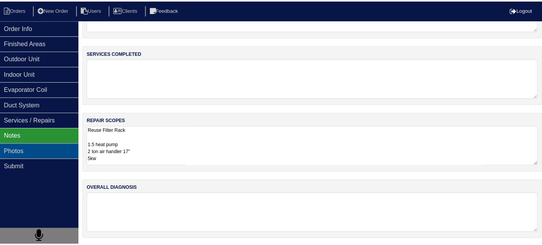
scroll to position [0, 0]
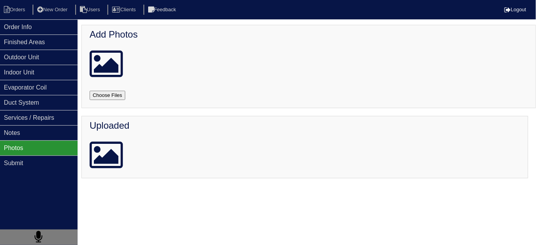
scroll to position [31, 0]
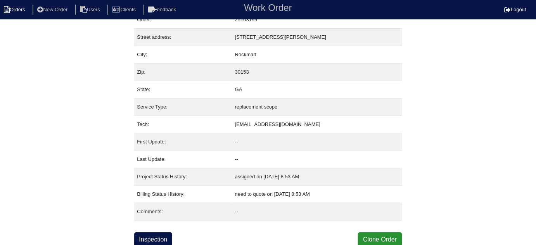
click at [24, 11] on li "Orders" at bounding box center [15, 10] width 31 height 10
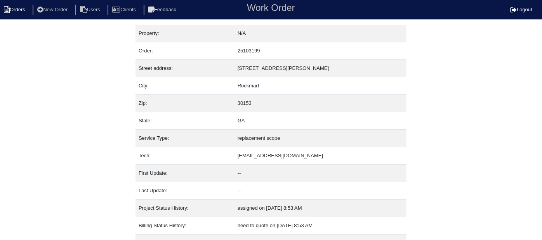
select select "15"
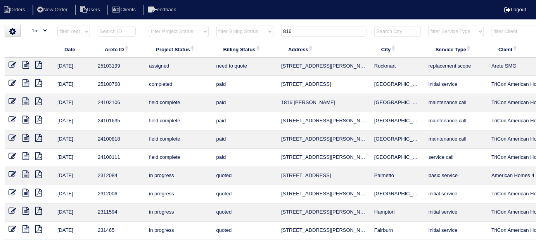
drag, startPoint x: 310, startPoint y: 34, endPoint x: 216, endPoint y: 14, distance: 96.4
click at [234, 25] on body "Orders New Order Users Clients Feedback Logout Orders New Order Users Clients M…" at bounding box center [268, 186] width 536 height 323
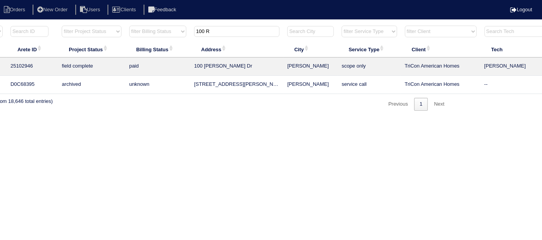
scroll to position [0, 135]
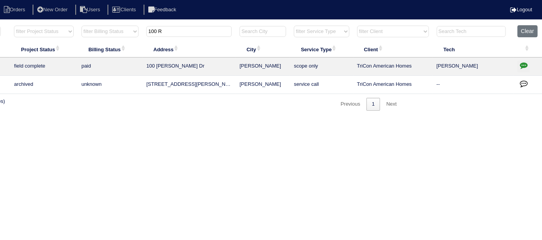
type input "100 R"
click at [522, 62] on icon "button" at bounding box center [523, 65] width 8 height 8
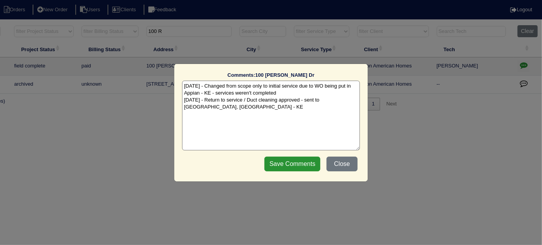
click at [224, 110] on textarea "8/11/25 - Changed from scope only to initial service due to WO being put in App…" at bounding box center [271, 116] width 178 height 70
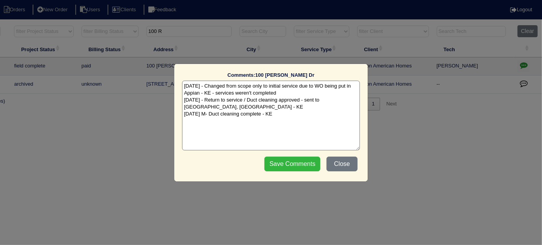
type textarea "8/11/25 - Changed from scope only to initial service due to WO being put in App…"
click at [286, 161] on input "Save Comments" at bounding box center [292, 164] width 56 height 15
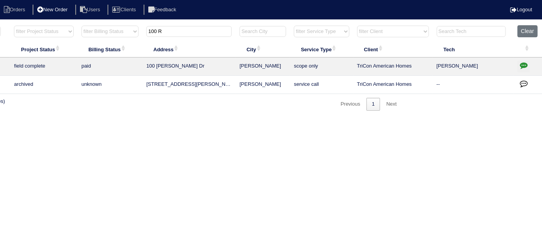
drag, startPoint x: 183, startPoint y: 33, endPoint x: 40, endPoint y: 15, distance: 143.9
click at [84, 20] on html "Orders New Order Users Clients Feedback Logout Orders New Order Users Clients M…" at bounding box center [136, 59] width 542 height 118
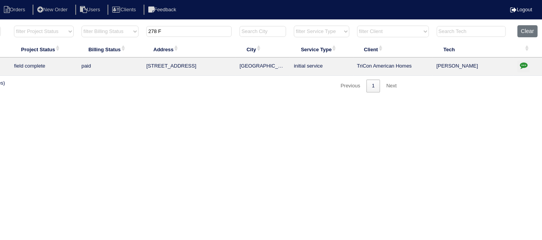
type input "278 F"
click at [518, 63] on button "button" at bounding box center [523, 67] width 12 height 12
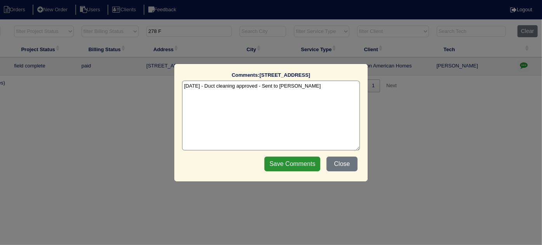
click at [317, 85] on textarea "8/12/25 - Duct cleaning approved - Sent to Dan - KE" at bounding box center [271, 116] width 178 height 70
type textarea "8/12/25 - Duct cleaning approved - Sent to Dan - KE 9/3/25 - Duct cleaning comp…"
click at [304, 161] on input "Save Comments" at bounding box center [292, 164] width 56 height 15
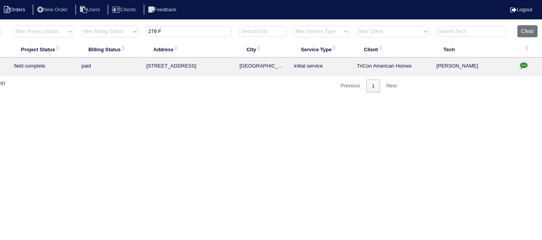
drag, startPoint x: 162, startPoint y: 32, endPoint x: 16, endPoint y: 10, distance: 147.6
click at [46, 25] on body "Orders New Order Users Clients Feedback Logout Orders New Order Users Clients M…" at bounding box center [136, 58] width 542 height 67
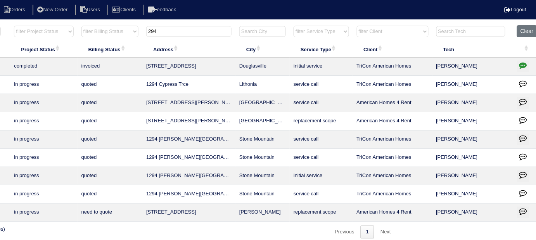
type input "294"
click at [521, 66] on icon "button" at bounding box center [523, 65] width 8 height 8
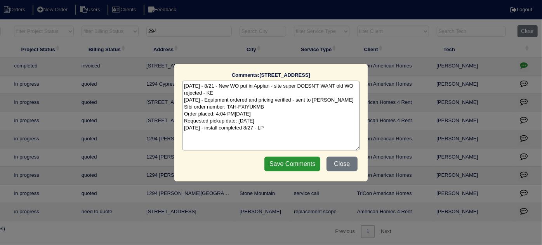
click at [285, 127] on textarea "8/21/25 - 8/21 - New WO put in Appian - site super DOESN'T WANT old WO rejected…" at bounding box center [271, 116] width 178 height 70
type textarea "8/21/25 - 8/21 - New WO put in Appian - site super DOESN'T WANT old WO rejected…"
click at [282, 167] on input "Save Comments" at bounding box center [292, 164] width 56 height 15
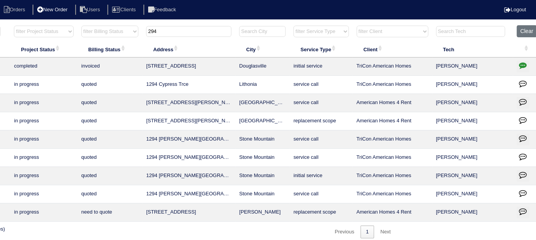
drag, startPoint x: 149, startPoint y: 31, endPoint x: 65, endPoint y: 6, distance: 86.9
click at [124, 30] on tr "filter Year -- Any Year -- 2025 2024 2023 2022 2021 2020 2019 filter Project St…" at bounding box center [206, 33] width 672 height 16
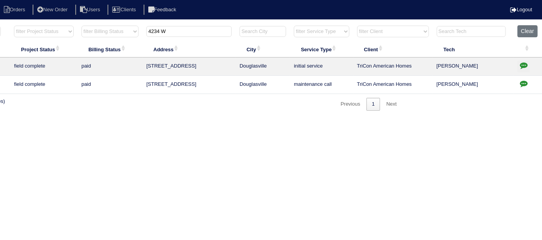
type input "4234 W"
click at [526, 66] on icon "button" at bounding box center [523, 65] width 8 height 8
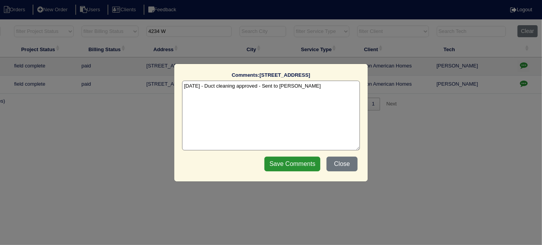
click at [308, 85] on textarea "8/15/25 - Duct cleaning approved - Sent to Dan - KE" at bounding box center [271, 116] width 178 height 70
type textarea "8/15/25 - Duct cleaning approved - Sent to Dan - KE 9/3/25 - Duct cleaning comp…"
click at [292, 162] on input "Save Comments" at bounding box center [292, 164] width 56 height 15
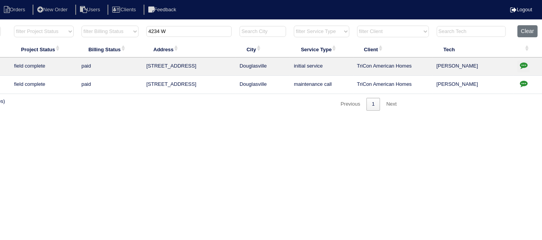
drag, startPoint x: 184, startPoint y: 31, endPoint x: 66, endPoint y: 3, distance: 121.1
click at [66, 25] on body "Orders New Order Users Clients Feedback Logout Orders New Order Users Clients M…" at bounding box center [136, 68] width 542 height 86
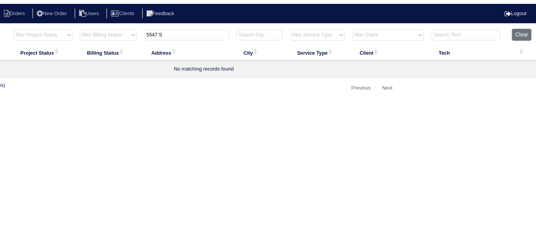
scroll to position [0, 0]
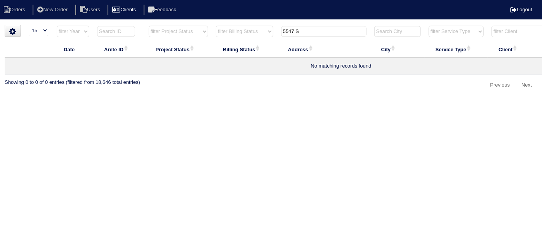
type input "5547 S"
click at [70, 7] on li "New Order" at bounding box center [53, 10] width 41 height 10
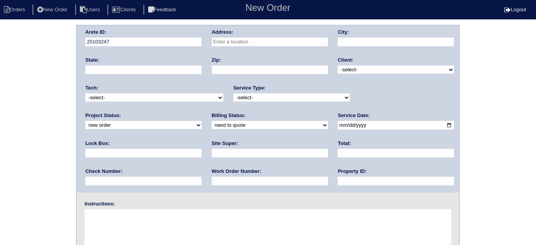
click at [216, 42] on input "text" at bounding box center [270, 42] width 116 height 9
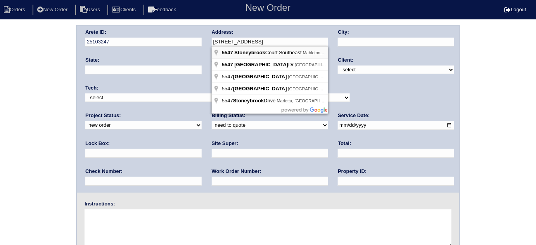
type input "[STREET_ADDRESS]"
type input "Mableton"
type input "GA"
type input "30126"
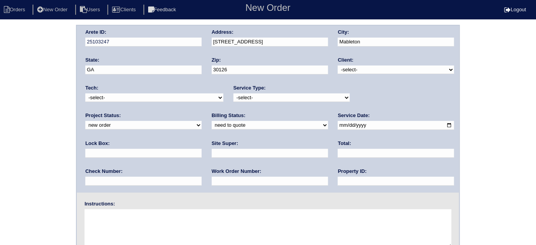
click at [352, 71] on select "-select- TriCon American Homes American Homes 4 Rent First Key Homes Zillow The…" at bounding box center [396, 70] width 116 height 9
select select "1"
click at [338, 66] on select "-select- TriCon American Homes American Homes 4 Rent First Key Homes Zillow The…" at bounding box center [396, 70] width 116 height 9
click at [268, 98] on select "-select- initial service basic service maintenance call replacement scope servi…" at bounding box center [292, 97] width 116 height 9
select select "initial service"
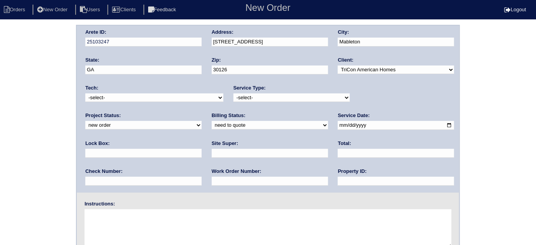
click at [234, 93] on select "-select- initial service basic service maintenance call replacement scope servi…" at bounding box center [292, 97] width 116 height 9
click at [202, 149] on input "text" at bounding box center [143, 153] width 116 height 9
drag, startPoint x: 322, startPoint y: 125, endPoint x: 305, endPoint y: 133, distance: 18.9
click at [338, 125] on input "date" at bounding box center [396, 125] width 116 height 9
type input "2025-09-04"
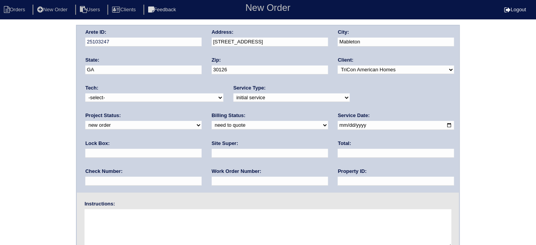
click at [338, 177] on input "text" at bounding box center [396, 181] width 116 height 9
type input "N/A"
click at [212, 180] on input "text" at bounding box center [270, 181] width 116 height 9
type input "541567"
click at [202, 140] on div "Lock Box:" at bounding box center [143, 151] width 116 height 22
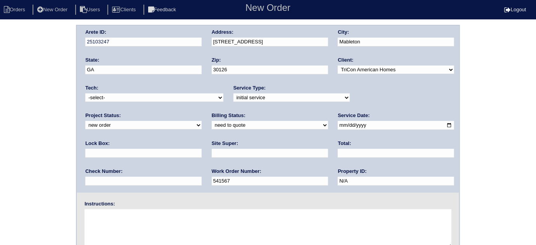
drag, startPoint x: 353, startPoint y: 125, endPoint x: 358, endPoint y: 134, distance: 9.9
click at [202, 149] on input "text" at bounding box center [143, 153] width 116 height 9
type input "9470"
click at [212, 153] on input "text" at bounding box center [270, 153] width 116 height 9
type input "Richard Ventura"
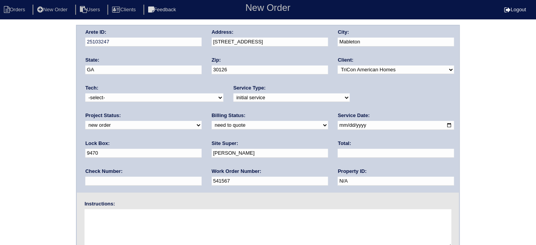
drag, startPoint x: 123, startPoint y: 220, endPoint x: 121, endPoint y: 133, distance: 87.3
click at [122, 217] on textarea at bounding box center [268, 228] width 367 height 39
click at [105, 221] on textarea at bounding box center [268, 228] width 367 height 39
type textarea "Install smart tstats if needed"
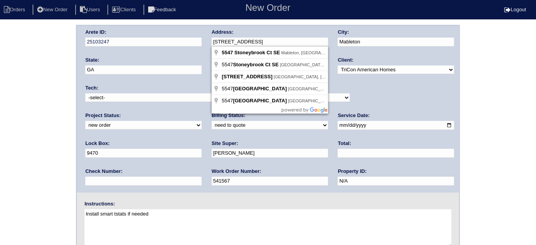
drag, startPoint x: 282, startPoint y: 42, endPoint x: 206, endPoint y: 40, distance: 76.4
click at [206, 40] on div "Arete ID: 25103247 Address: 5547 Stoneybrook Ct SE City: Mableton State: GA Zip…" at bounding box center [268, 109] width 382 height 167
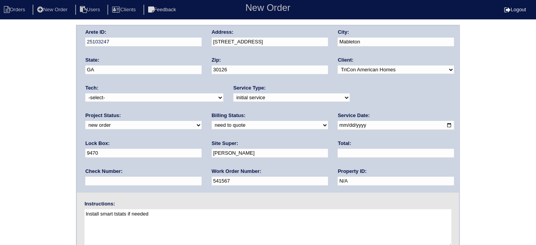
click at [50, 110] on div "Arete ID: 25103247 Address: 5547 Stoneybrook Ct SE City: Mableton State: GA Zip…" at bounding box center [268, 182] width 536 height 314
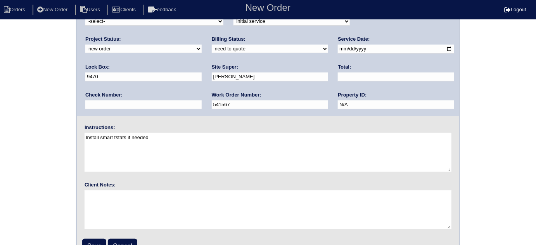
scroll to position [92, 0]
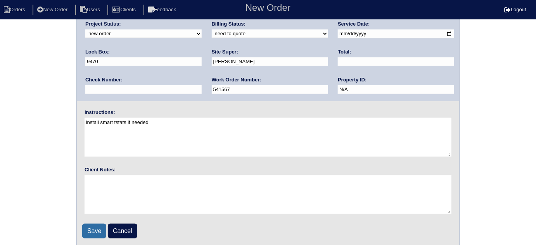
click at [94, 230] on input "Save" at bounding box center [94, 231] width 24 height 15
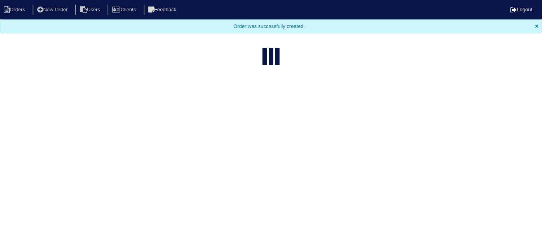
select select "15"
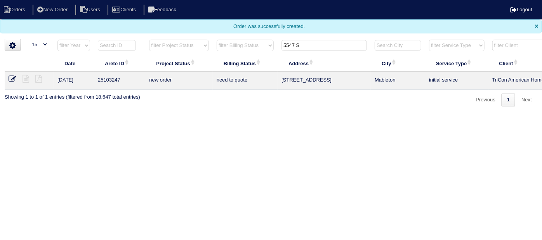
drag, startPoint x: 305, startPoint y: 40, endPoint x: 244, endPoint y: 40, distance: 60.1
click at [247, 41] on tr "filter Year -- Any Year -- 2025 2024 2023 2022 2021 2020 2019 filter Project St…" at bounding box center [341, 47] width 672 height 16
type input "218 ev"
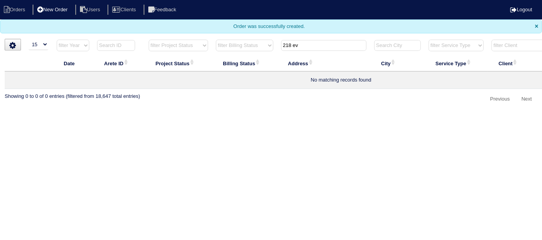
click at [68, 8] on li "New Order" at bounding box center [53, 10] width 41 height 10
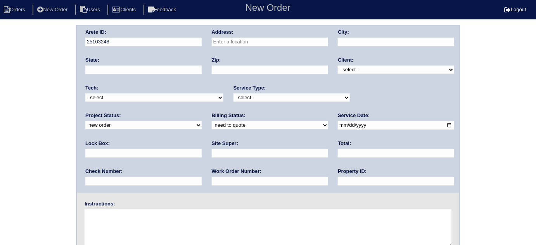
click at [232, 35] on div "Address:" at bounding box center [270, 40] width 116 height 22
click at [232, 42] on input "text" at bounding box center [270, 42] width 116 height 9
type input "[STREET_ADDRESS]"
type input "[GEOGRAPHIC_DATA]"
type input "GA"
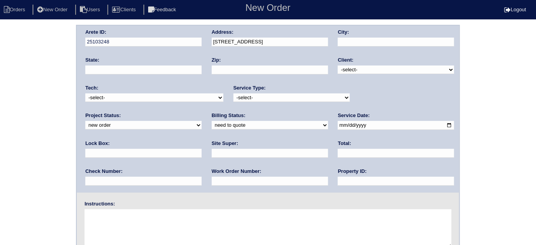
type input "30052"
drag, startPoint x: 364, startPoint y: 65, endPoint x: 362, endPoint y: 71, distance: 6.8
click at [364, 66] on select "-select- TriCon American Homes American Homes 4 Rent First Key Homes Zillow The…" at bounding box center [396, 70] width 116 height 9
select select "1"
click at [338, 66] on select "-select- TriCon American Homes American Homes 4 Rent First Key Homes Zillow The…" at bounding box center [396, 70] width 116 height 9
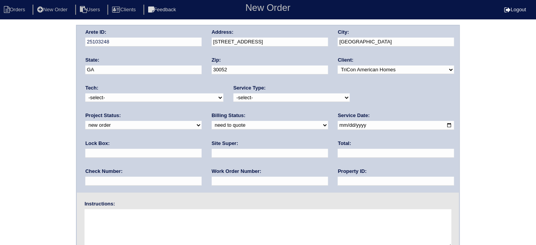
drag, startPoint x: 277, startPoint y: 96, endPoint x: 272, endPoint y: 101, distance: 6.6
click at [277, 96] on select "-select- initial service basic service maintenance call replacement scope servi…" at bounding box center [292, 97] width 116 height 9
select select "initial service"
click at [234, 93] on select "-select- initial service basic service maintenance call replacement scope servi…" at bounding box center [292, 97] width 116 height 9
click at [202, 140] on div "Lock Box:" at bounding box center [143, 151] width 116 height 22
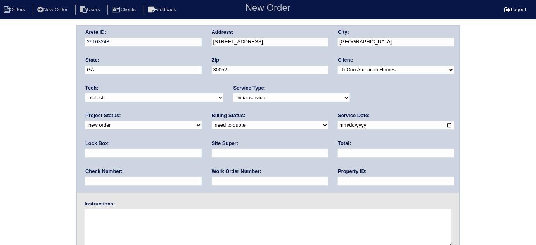
click at [202, 149] on input "text" at bounding box center [143, 153] width 116 height 9
type input "0610"
click at [338, 126] on input "date" at bounding box center [396, 125] width 116 height 9
type input "2025-09-04"
drag, startPoint x: 254, startPoint y: 182, endPoint x: 254, endPoint y: 176, distance: 5.9
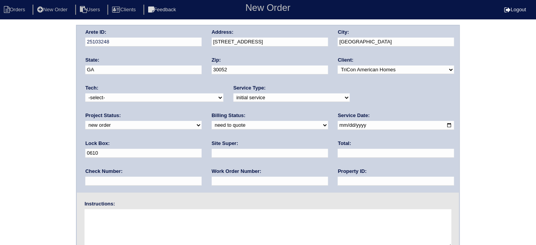
click at [338, 182] on input "text" at bounding box center [396, 181] width 116 height 9
type input "N/A"
click at [212, 156] on input "text" at bounding box center [270, 153] width 116 height 9
type input "Daniel Rodriquez"
click at [212, 180] on input "text" at bounding box center [270, 181] width 116 height 9
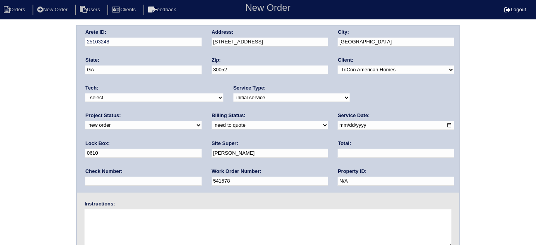
type input "541578"
click at [97, 228] on textarea at bounding box center [268, 228] width 367 height 39
click at [115, 223] on textarea at bounding box center [268, 228] width 367 height 39
type textarea "Install smart tstats if needed"
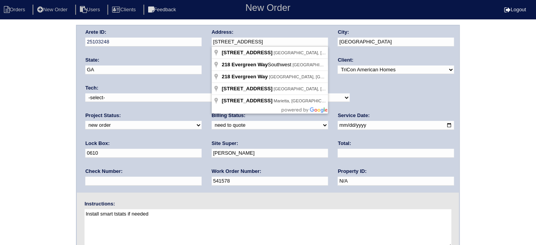
click at [201, 38] on div "Arete ID: 25103248 Address: 218 Evergreen Way City: Loganville State: GA Zip: 3…" at bounding box center [268, 109] width 382 height 167
click at [35, 133] on div "Arete ID: 25103248 Address: 218 Evergreen Way City: Loganville State: GA Zip: 3…" at bounding box center [268, 182] width 536 height 314
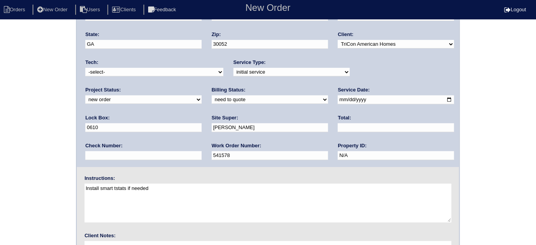
scroll to position [92, 0]
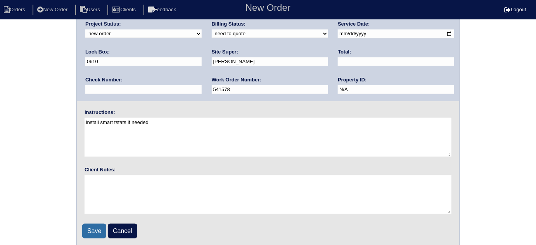
click at [90, 227] on input "Save" at bounding box center [94, 231] width 24 height 15
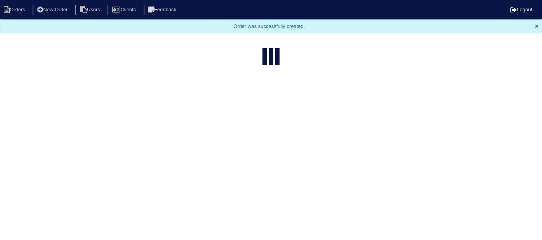
select select "15"
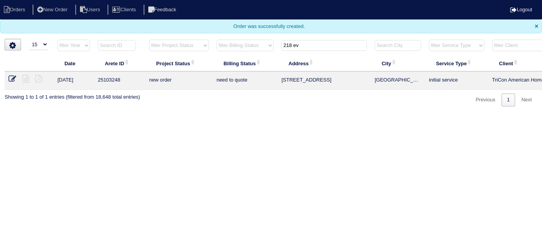
drag, startPoint x: 337, startPoint y: 41, endPoint x: 250, endPoint y: 31, distance: 87.5
click at [262, 29] on body "Orders New Order Users Clients Feedback Logout Orders New Order Users Clients M…" at bounding box center [271, 53] width 542 height 106
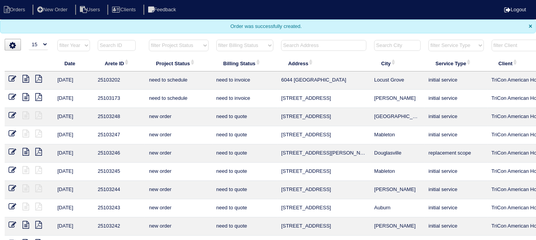
click at [172, 44] on select "filter Project Status -- Any Project Status -- new order assigned in progress f…" at bounding box center [178, 46] width 59 height 12
click at [149, 40] on select "filter Project Status -- Any Project Status -- new order assigned in progress f…" at bounding box center [178, 46] width 59 height 12
select select "field complete"
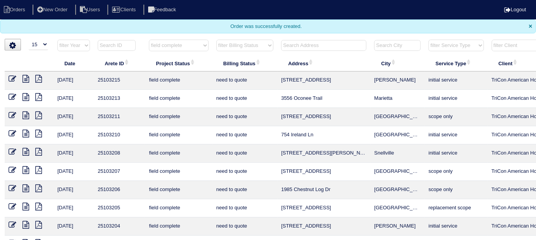
click at [222, 46] on select "filter Billing Status -- Any Billing Status -- need to quote quoted need to inv…" at bounding box center [244, 46] width 57 height 12
select select "need to quote"
click at [216, 40] on select "filter Billing Status -- Any Billing Status -- need to quote quoted need to inv…" at bounding box center [244, 46] width 57 height 12
select select "field complete"
select select "need to quote"
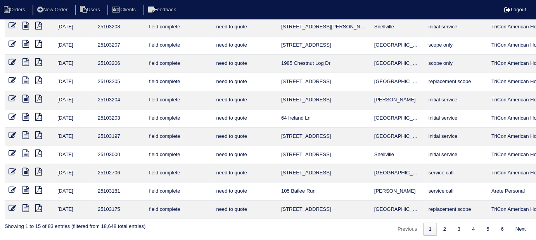
scroll to position [126, 0]
click at [27, 186] on icon at bounding box center [25, 189] width 7 height 8
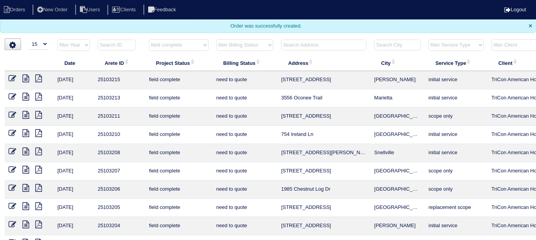
scroll to position [0, 0]
click at [40, 80] on icon at bounding box center [38, 79] width 7 height 8
drag, startPoint x: 161, startPoint y: 44, endPoint x: 161, endPoint y: 48, distance: 4.3
click at [161, 43] on select "filter Project Status -- Any Project Status -- new order assigned in progress f…" at bounding box center [178, 46] width 59 height 12
select select
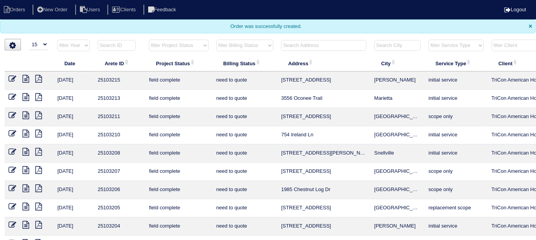
click at [149, 40] on select "filter Project Status -- Any Project Status -- new order assigned in progress f…" at bounding box center [178, 46] width 59 height 12
drag, startPoint x: 264, startPoint y: 44, endPoint x: 260, endPoint y: 50, distance: 7.2
click at [263, 44] on select "filter Billing Status -- Any Billing Status -- need to quote quoted need to inv…" at bounding box center [244, 46] width 57 height 12
select select "need to quote"
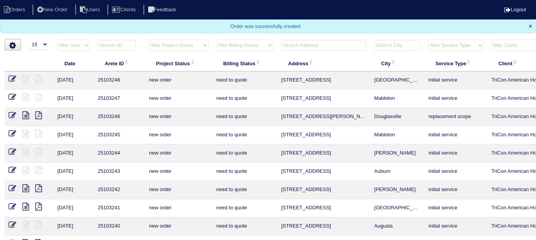
select select
click at [216, 40] on select "filter Billing Status -- Any Billing Status -- need to quote quoted need to inv…" at bounding box center [244, 46] width 57 height 12
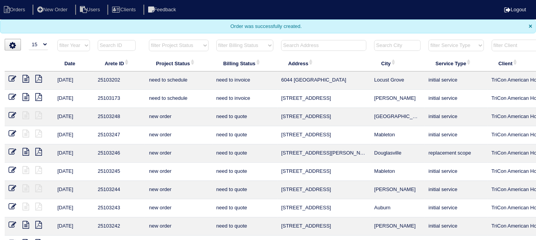
click at [303, 45] on input "text" at bounding box center [323, 45] width 85 height 11
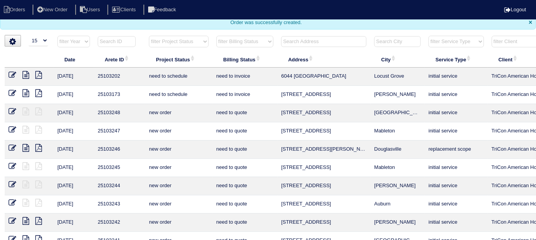
scroll to position [5, 0]
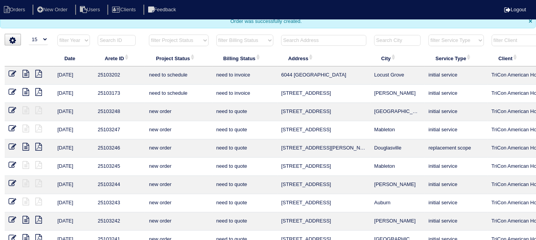
click at [298, 38] on input "text" at bounding box center [323, 40] width 85 height 11
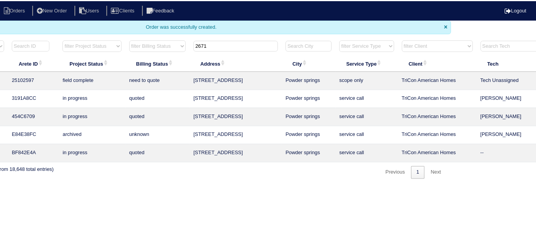
scroll to position [0, 135]
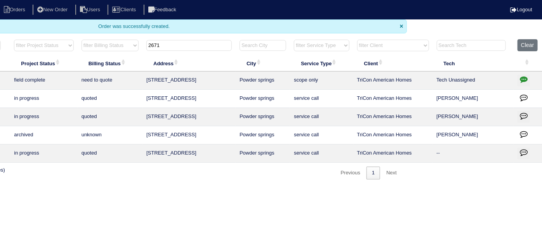
type input "2671"
click at [520, 78] on icon "button" at bounding box center [523, 79] width 8 height 8
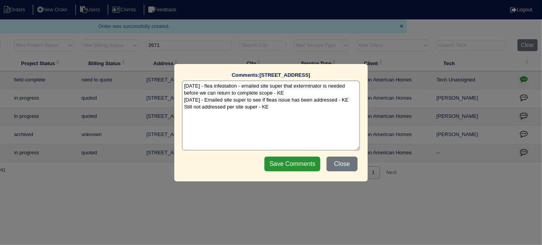
click at [274, 106] on textarea "[DATE] - flea infestation - emailed site super that exterminator is needed befo…" at bounding box center [271, 116] width 178 height 70
click at [189, 114] on textarea "[DATE] - flea infestation - emailed site super that exterminator is needed befo…" at bounding box center [271, 116] width 178 height 70
drag, startPoint x: 252, startPoint y: 147, endPoint x: 262, endPoint y: 138, distance: 13.0
click at [252, 147] on textarea "[DATE] - flea infestation - emailed site super that exterminator is needed befo…" at bounding box center [271, 116] width 178 height 70
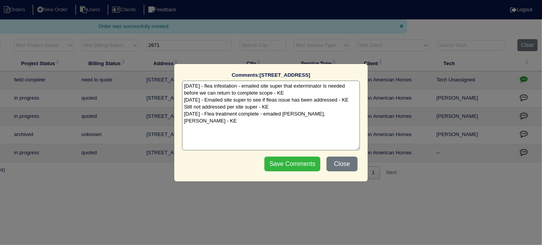
type textarea "[DATE] - flea infestation - emailed site super that exterminator is needed befo…"
click at [277, 162] on input "Save Comments" at bounding box center [292, 164] width 56 height 15
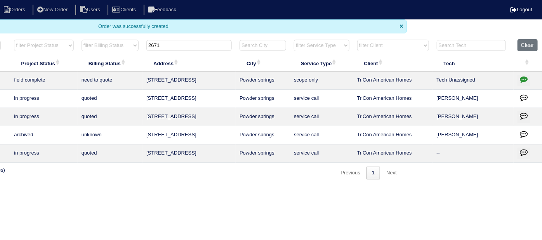
drag, startPoint x: 194, startPoint y: 48, endPoint x: 75, endPoint y: 47, distance: 118.7
click at [75, 47] on tr "filter Year -- Any Year -- 2025 2024 2023 2022 2021 2020 2019 filter Project St…" at bounding box center [206, 47] width 672 height 16
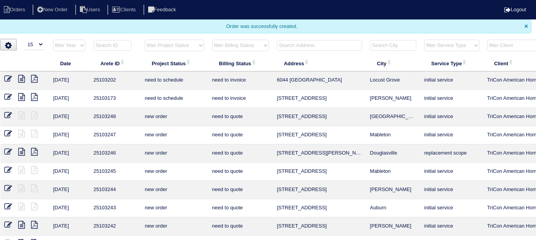
scroll to position [0, 4]
click at [173, 47] on select "filter Project Status -- Any Project Status -- new order assigned in progress f…" at bounding box center [174, 46] width 59 height 12
click at [145, 40] on select "filter Project Status -- Any Project Status -- new order assigned in progress f…" at bounding box center [174, 46] width 59 height 12
select select "field complete"
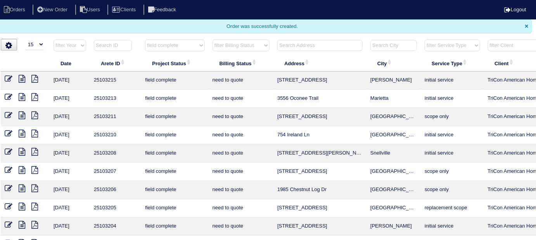
click at [211, 44] on th "filter Billing Status -- Any Billing Status -- need to quote quoted need to inv…" at bounding box center [241, 47] width 65 height 16
click at [221, 49] on select "filter Billing Status -- Any Billing Status -- need to quote quoted need to inv…" at bounding box center [241, 46] width 57 height 12
select select "need to quote"
click at [213, 40] on select "filter Billing Status -- Any Billing Status -- need to quote quoted need to inv…" at bounding box center [241, 46] width 57 height 12
select select "field complete"
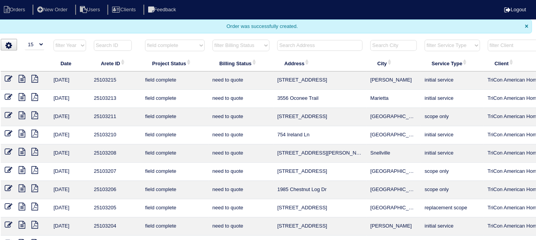
select select "need to quote"
click at [34, 98] on icon at bounding box center [34, 97] width 7 height 8
click at [34, 114] on icon at bounding box center [34, 115] width 7 height 8
click at [35, 136] on icon at bounding box center [34, 134] width 7 height 8
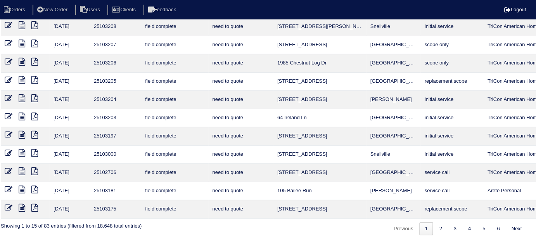
scroll to position [126, 140]
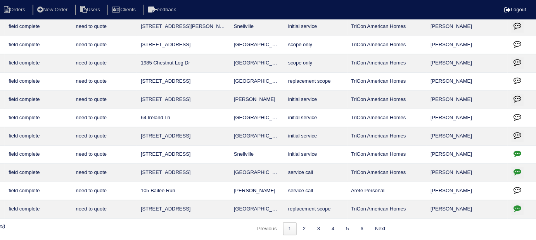
click at [517, 168] on icon "button" at bounding box center [518, 172] width 8 height 8
type textarea "[DATE] - electrican is needed to replace furnace breaker - will need to resched…"
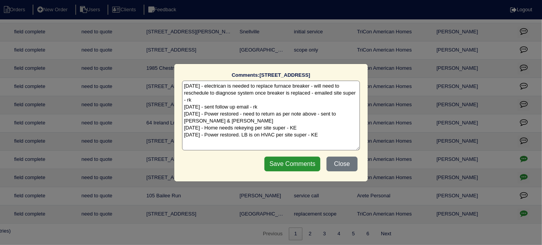
click at [319, 135] on textarea "[DATE] - electrican is needed to replace furnace breaker - will need to resched…" at bounding box center [271, 116] width 178 height 70
drag, startPoint x: 343, startPoint y: 168, endPoint x: 398, endPoint y: 130, distance: 66.6
click at [343, 167] on button "Close" at bounding box center [341, 164] width 31 height 15
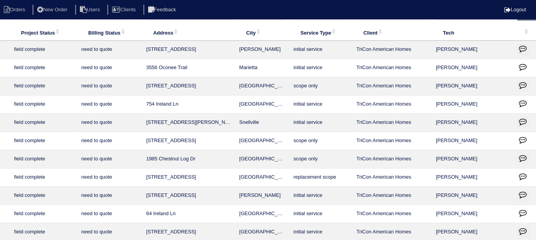
scroll to position [0, 135]
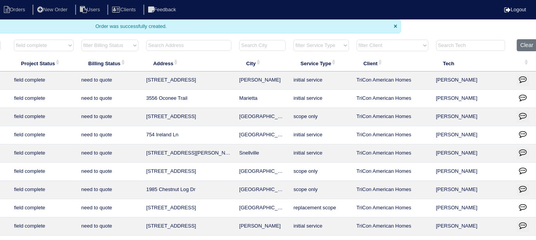
click at [69, 46] on select "filter Project Status -- Any Project Status -- new order assigned in progress f…" at bounding box center [43, 46] width 59 height 12
click at [61, 61] on span "Project Status: activate to sort column ascending" at bounding box center [58, 62] width 6 height 6
select select "field complete"
select select "need to quote"
click at [57, 46] on select "filter Project Status -- Any Project Status -- new order assigned in progress f…" at bounding box center [43, 46] width 59 height 12
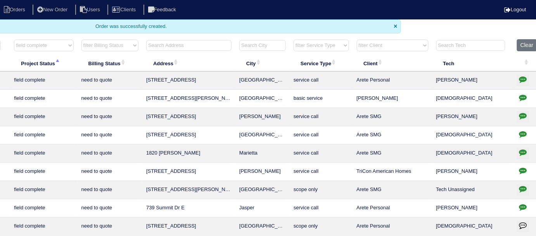
select select
click at [14, 40] on select "filter Project Status -- Any Project Status -- new order assigned in progress f…" at bounding box center [43, 46] width 59 height 12
select select "need to quote"
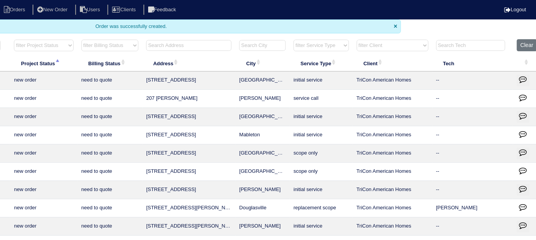
drag, startPoint x: 97, startPoint y: 44, endPoint x: 97, endPoint y: 49, distance: 5.1
click at [97, 44] on select "filter Billing Status -- Any Billing Status -- need to quote quoted need to inv…" at bounding box center [109, 46] width 57 height 12
select select
click at [81, 40] on select "filter Billing Status -- Any Billing Status -- need to quote quoted need to inv…" at bounding box center [109, 46] width 57 height 12
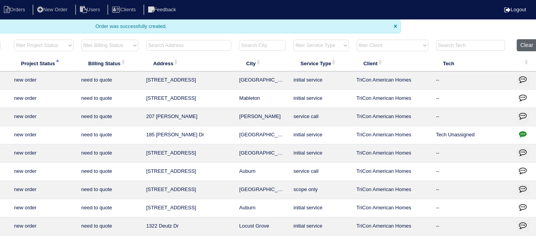
click at [521, 47] on button "Clear" at bounding box center [527, 45] width 20 height 12
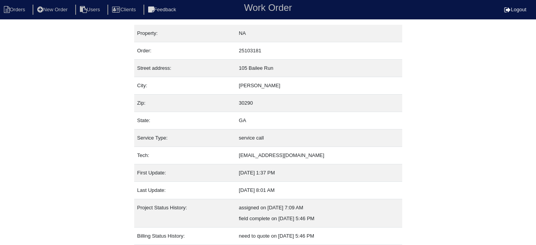
scroll to position [42, 0]
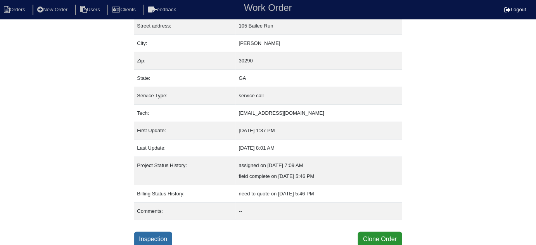
drag, startPoint x: 161, startPoint y: 234, endPoint x: 158, endPoint y: 229, distance: 5.5
click at [161, 234] on link "Inspection" at bounding box center [153, 239] width 38 height 15
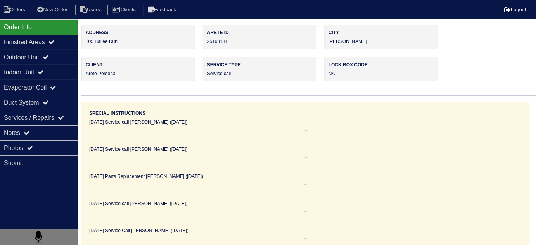
click at [30, 135] on icon at bounding box center [27, 133] width 6 height 6
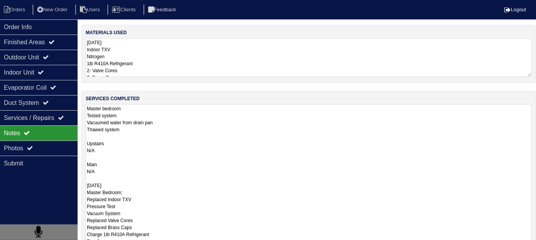
click at [195, 122] on textarea "Master bedroom Tested system Vacuumed water from drain pan Thawed system Upstai…" at bounding box center [309, 181] width 446 height 155
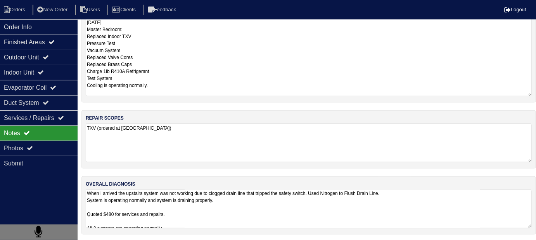
scroll to position [0, 0]
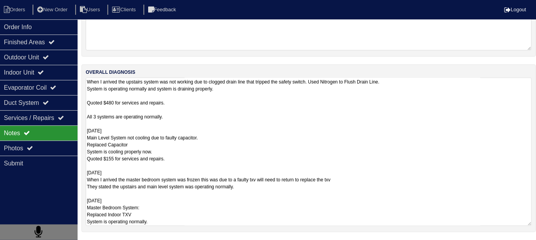
click at [318, 203] on textarea "When I arrived the upstairs system was not working due to clogged drain line th…" at bounding box center [309, 152] width 446 height 148
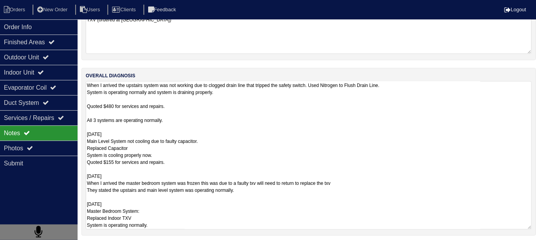
scroll to position [156, 0]
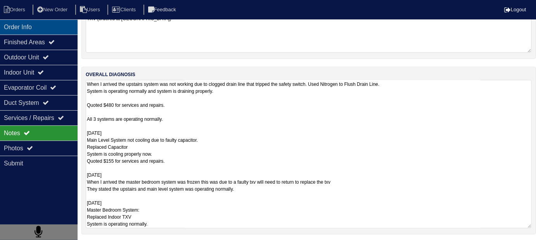
click at [9, 25] on div "Order Info" at bounding box center [39, 26] width 78 height 15
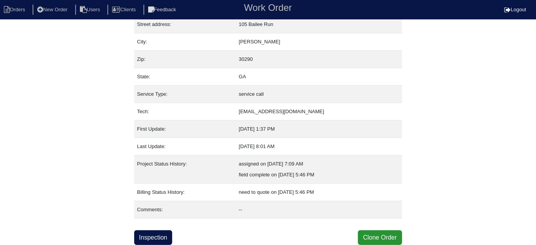
scroll to position [42, 0]
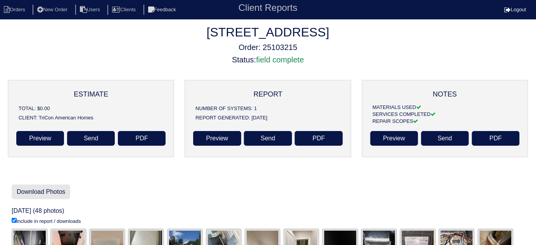
click at [37, 195] on link "Download Photos" at bounding box center [41, 192] width 59 height 15
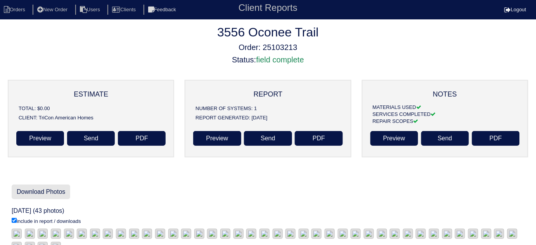
click at [40, 185] on link "Download Photos" at bounding box center [41, 192] width 59 height 15
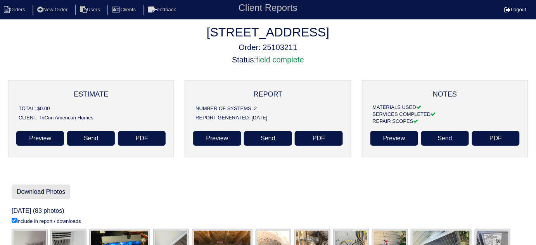
click at [50, 197] on link "Download Photos" at bounding box center [41, 192] width 59 height 15
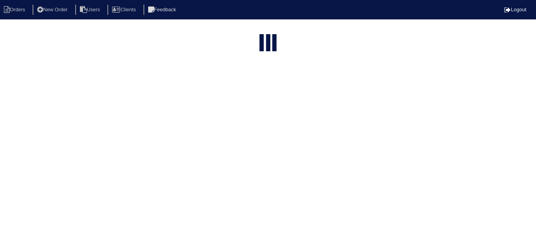
select select "15"
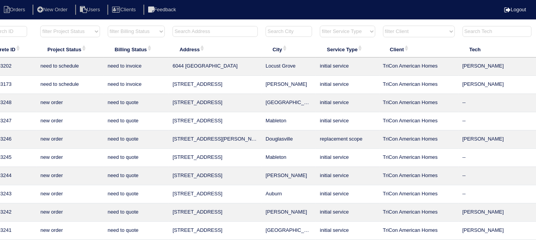
click at [234, 32] on input "text" at bounding box center [215, 31] width 85 height 11
type input "5664 [PERSON_NAME]"
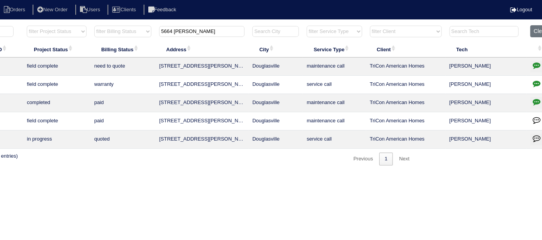
scroll to position [0, 135]
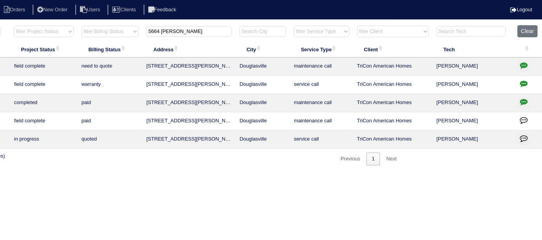
click at [518, 101] on button "button" at bounding box center [523, 103] width 12 height 12
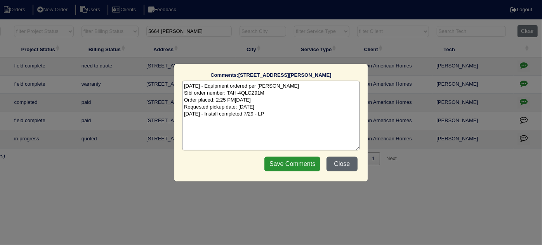
click at [336, 161] on button "Close" at bounding box center [341, 164] width 31 height 15
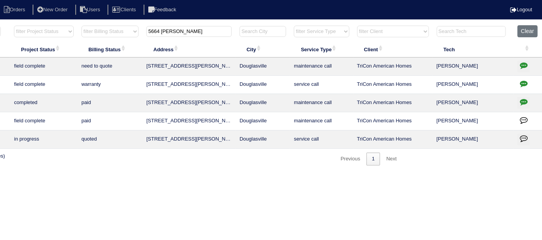
click at [523, 61] on button "button" at bounding box center [523, 67] width 12 height 12
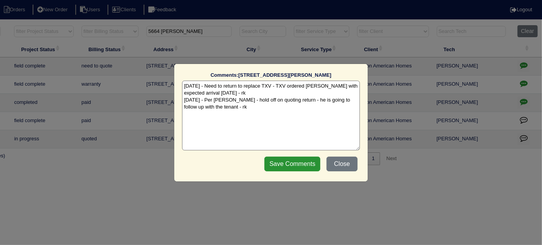
drag, startPoint x: 221, startPoint y: 109, endPoint x: 274, endPoint y: 109, distance: 53.2
click at [221, 109] on textarea "8/19/25 - Need to return to replace TXV - TXV ordered Mingledorff's LS with exp…" at bounding box center [271, 116] width 178 height 70
click at [337, 162] on button "Close" at bounding box center [341, 164] width 31 height 15
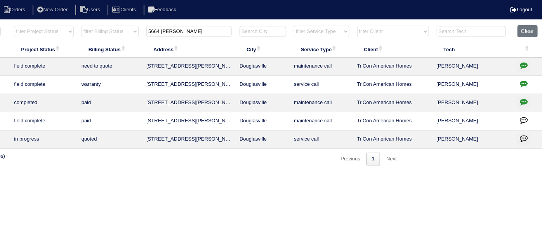
click at [522, 104] on icon "button" at bounding box center [523, 102] width 8 height 8
type textarea "7/25/25 - Equipment ordered per Dan - rk Sibi order number: TAH-4QLCZ91M Order …"
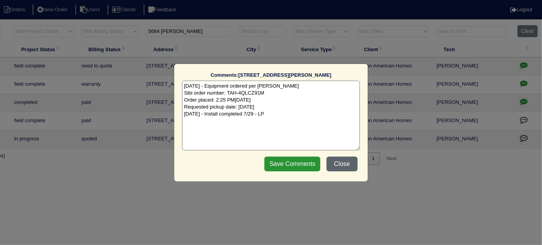
click at [354, 160] on button "Close" at bounding box center [341, 164] width 31 height 15
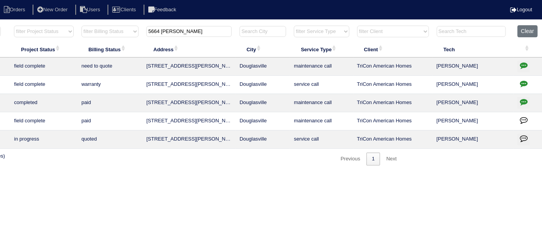
drag, startPoint x: 185, startPoint y: 30, endPoint x: 0, endPoint y: 2, distance: 186.9
click at [0, 25] on body "Orders New Order Users Clients Feedback Logout Orders New Order Users Clients M…" at bounding box center [136, 95] width 542 height 140
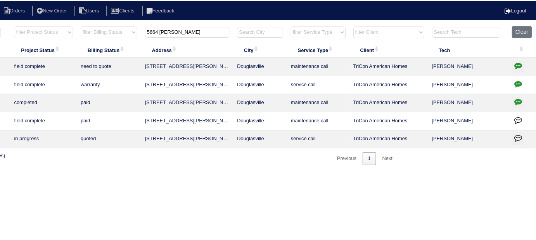
scroll to position [0, 129]
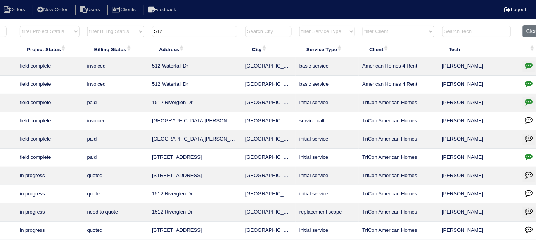
drag, startPoint x: 185, startPoint y: 33, endPoint x: 126, endPoint y: 19, distance: 60.4
click at [131, 21] on html "Orders New Order Users Clients Feedback Logout Orders New Order Users Clients M…" at bounding box center [139, 177] width 536 height 355
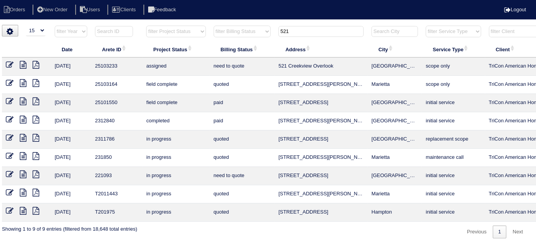
scroll to position [0, 0]
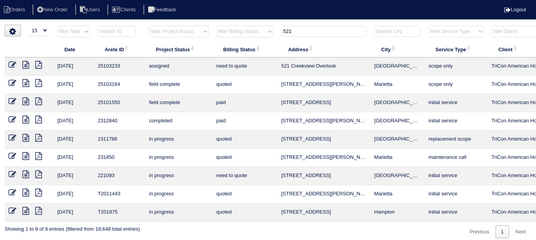
click at [11, 63] on icon at bounding box center [13, 65] width 8 height 8
drag, startPoint x: 297, startPoint y: 32, endPoint x: 168, endPoint y: 3, distance: 132.5
click at [228, 25] on body "Orders New Order Users Clients Feedback Logout Orders New Order Users Clients M…" at bounding box center [268, 131] width 536 height 213
type input "512"
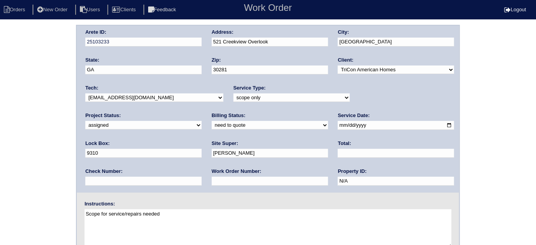
scroll to position [92, 0]
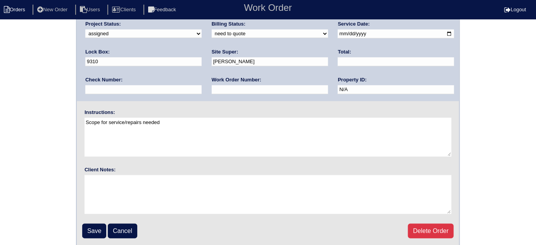
click at [22, 12] on li "Orders" at bounding box center [15, 10] width 31 height 10
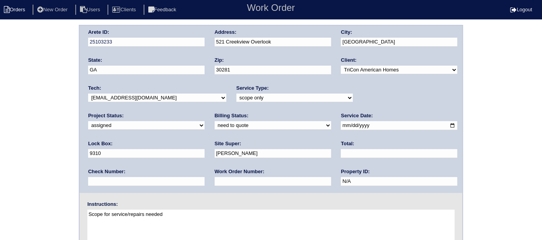
select select "15"
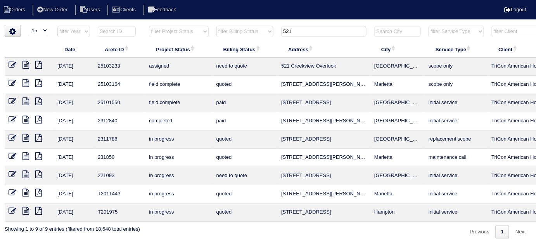
click at [320, 33] on input "521" at bounding box center [323, 31] width 85 height 11
drag, startPoint x: 320, startPoint y: 33, endPoint x: 150, endPoint y: 2, distance: 173.4
click at [173, 25] on body "Orders New Order Users Clients Feedback Logout Orders New Order Users Clients M…" at bounding box center [268, 131] width 536 height 213
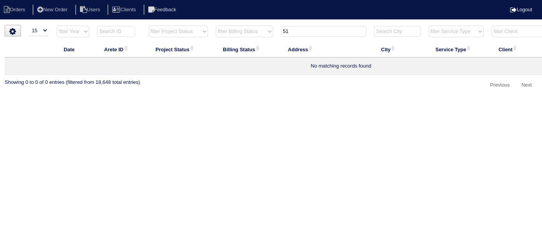
type input "5"
type input "521"
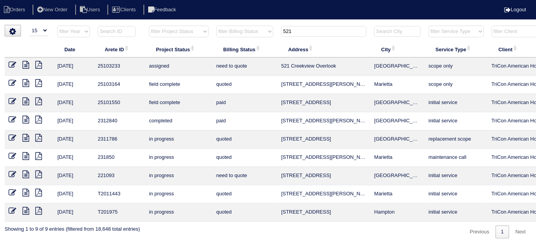
click at [14, 64] on icon at bounding box center [13, 65] width 8 height 8
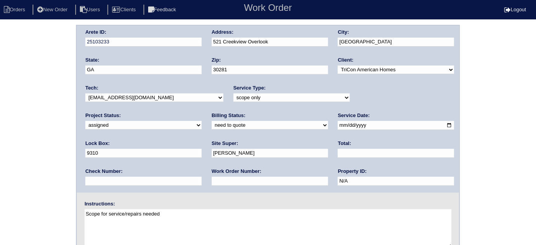
click at [222, 44] on input "521 Creekview Overlook" at bounding box center [270, 42] width 116 height 9
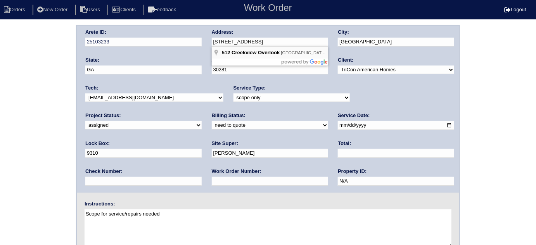
type input "512 Creekview Overlook"
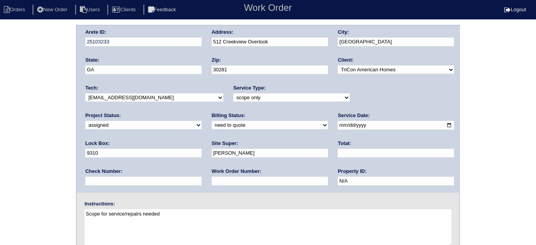
click at [527, 66] on div "Arete ID: 25103233 Address: [STREET_ADDRESS] City: [GEOGRAPHIC_DATA] State: [GE…" at bounding box center [268, 182] width 536 height 314
click at [0, 131] on div "Arete ID: 25103233 Address: [STREET_ADDRESS] City: [GEOGRAPHIC_DATA] State: [GE…" at bounding box center [268, 182] width 536 height 314
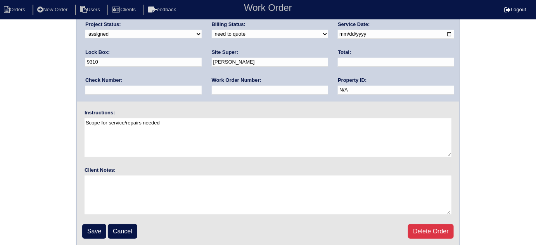
scroll to position [92, 0]
click at [90, 228] on input "Save" at bounding box center [94, 231] width 24 height 15
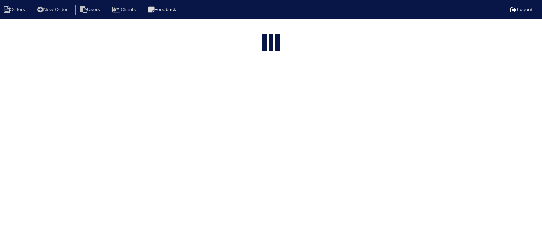
select select "15"
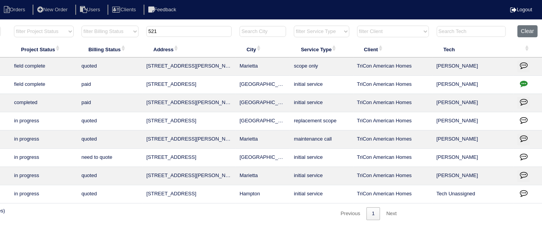
click at [525, 65] on icon "button" at bounding box center [523, 65] width 8 height 8
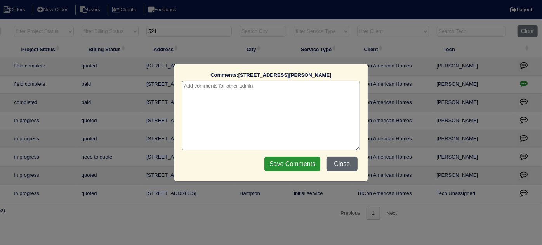
click at [344, 160] on button "Close" at bounding box center [341, 164] width 31 height 15
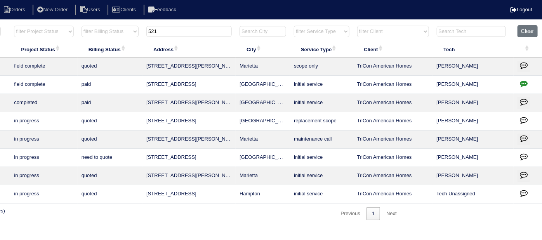
drag, startPoint x: 168, startPoint y: 32, endPoint x: 81, endPoint y: 23, distance: 87.7
click at [106, 28] on tr "filter Year -- Any Year -- 2025 2024 2023 2022 2021 2020 2019 filter Project St…" at bounding box center [206, 33] width 672 height 16
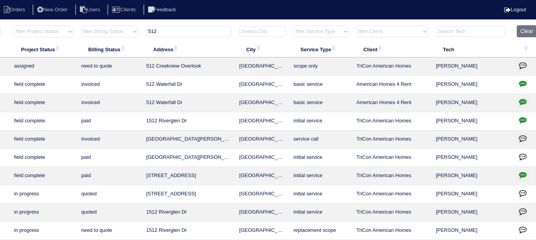
type input "512"
click at [523, 62] on icon "button" at bounding box center [523, 65] width 8 height 8
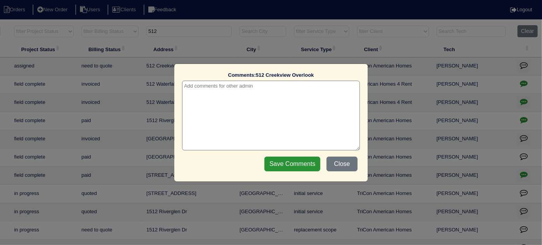
click at [197, 87] on textarea at bounding box center [271, 116] width 178 height 70
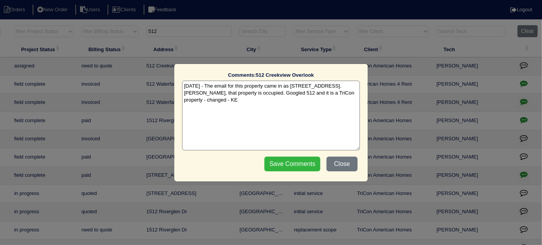
type textarea "[DATE] - The email for this property came in as [STREET_ADDRESS]. [PERSON_NAME]…"
click at [299, 170] on input "Save Comments" at bounding box center [292, 164] width 56 height 15
